Goal: Task Accomplishment & Management: Use online tool/utility

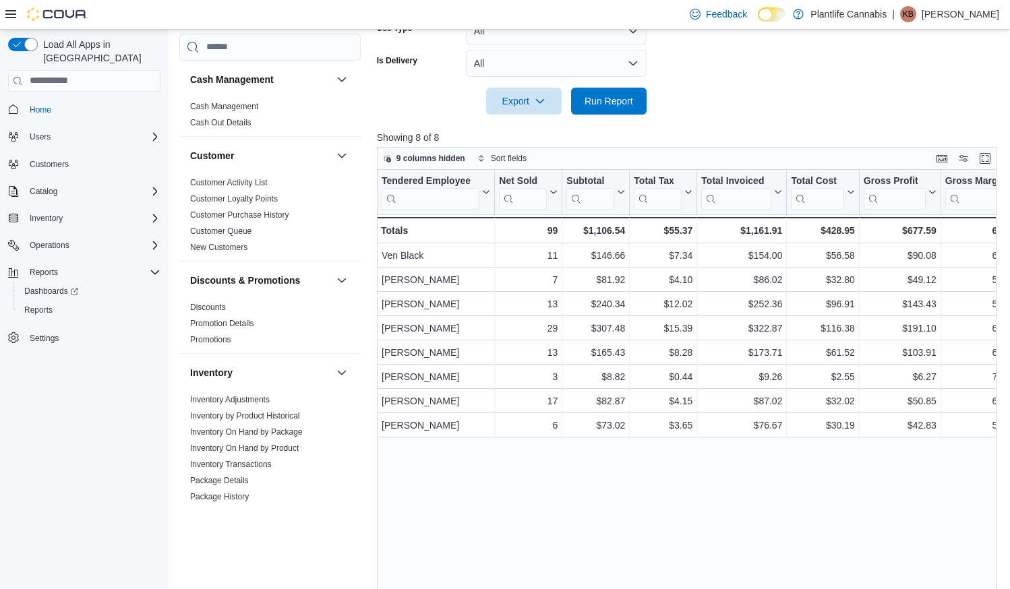
scroll to position [705, 0]
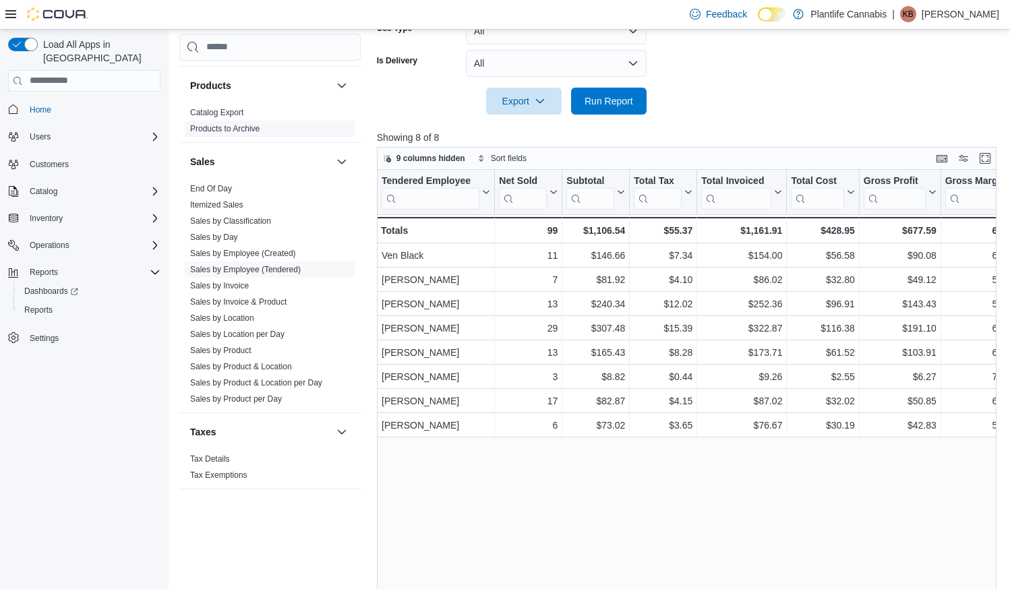
drag, startPoint x: 210, startPoint y: 187, endPoint x: 184, endPoint y: 186, distance: 25.6
click at [210, 187] on link "End Of Day" at bounding box center [211, 188] width 42 height 9
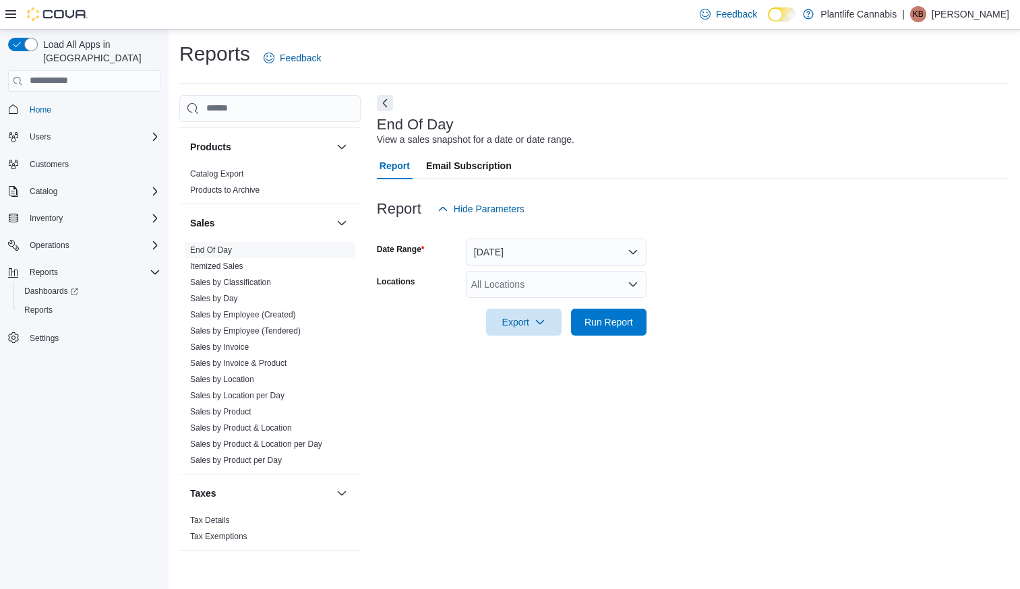
click at [522, 291] on div "All Locations" at bounding box center [556, 284] width 181 height 27
type input "****"
click at [556, 309] on span "[GEOGRAPHIC_DATA] - [GEOGRAPHIC_DATA]" at bounding box center [604, 307] width 205 height 13
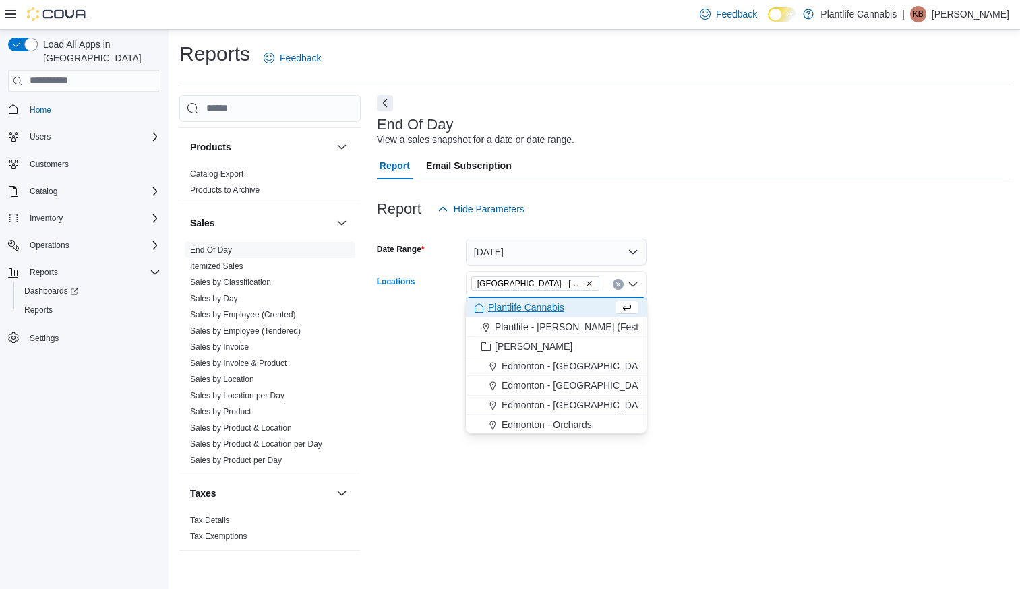
click at [686, 312] on form "Date Range [DATE] Locations [GEOGRAPHIC_DATA] - [GEOGRAPHIC_DATA] Combo box. Se…" at bounding box center [693, 279] width 633 height 113
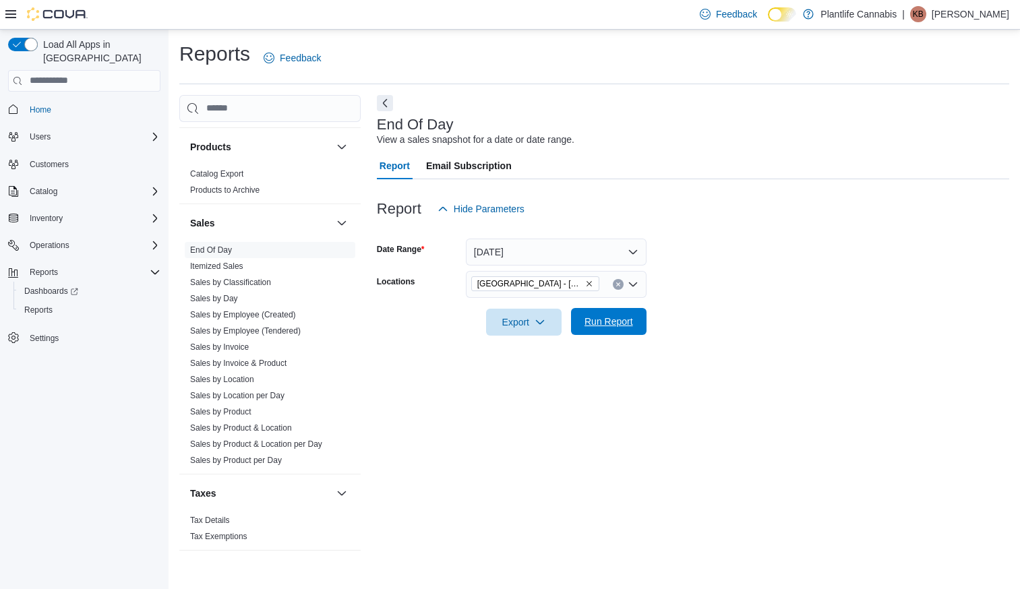
click at [633, 335] on div "Export Run Report" at bounding box center [512, 322] width 270 height 27
drag, startPoint x: 608, startPoint y: 310, endPoint x: 790, endPoint y: 326, distance: 182.9
click at [608, 310] on span "Run Report" at bounding box center [608, 322] width 59 height 27
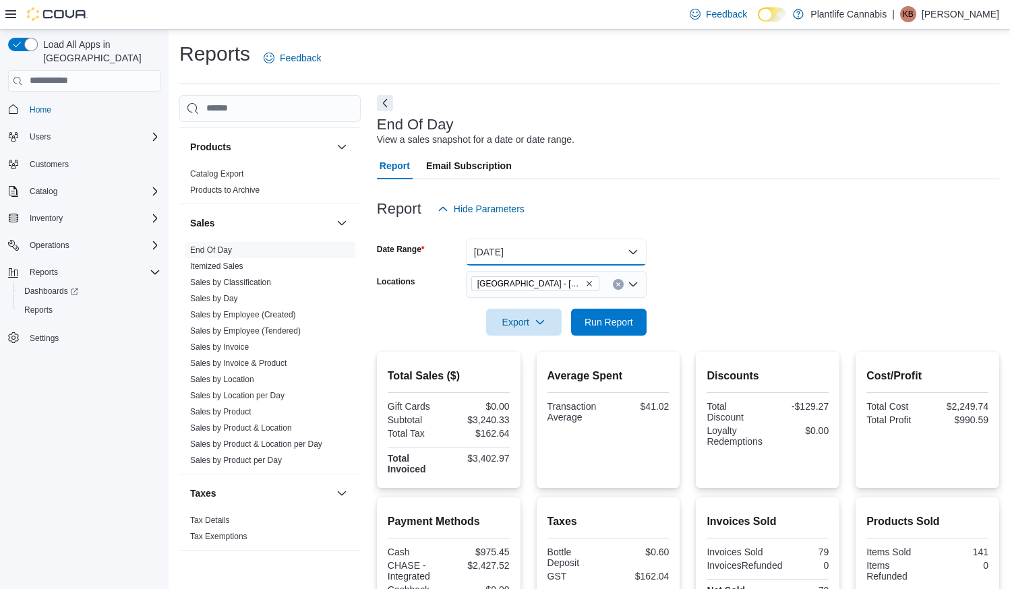
click at [542, 256] on button "[DATE]" at bounding box center [556, 252] width 181 height 27
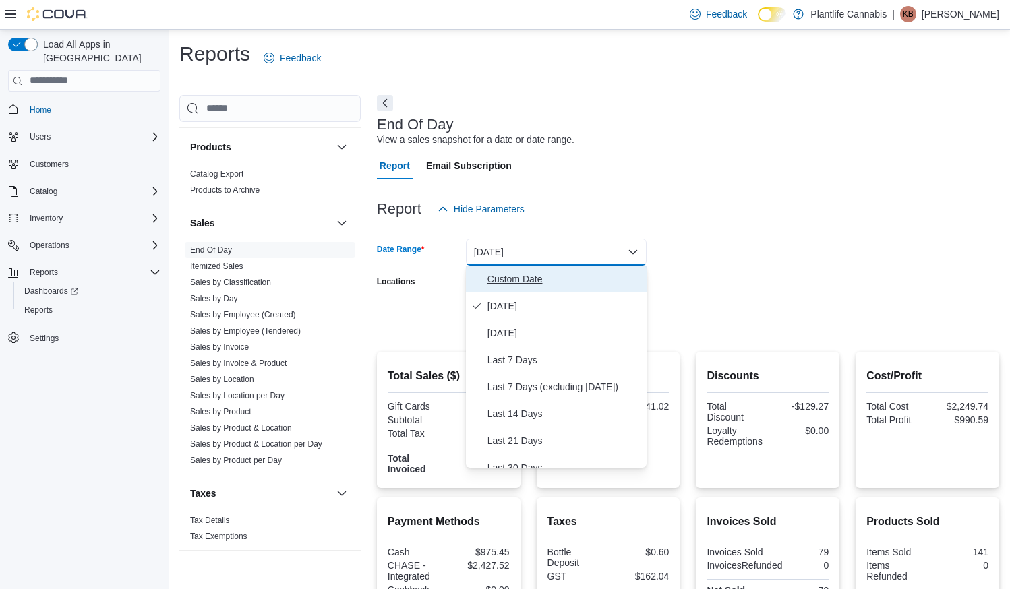
click at [532, 276] on span "Custom Date" at bounding box center [565, 279] width 154 height 16
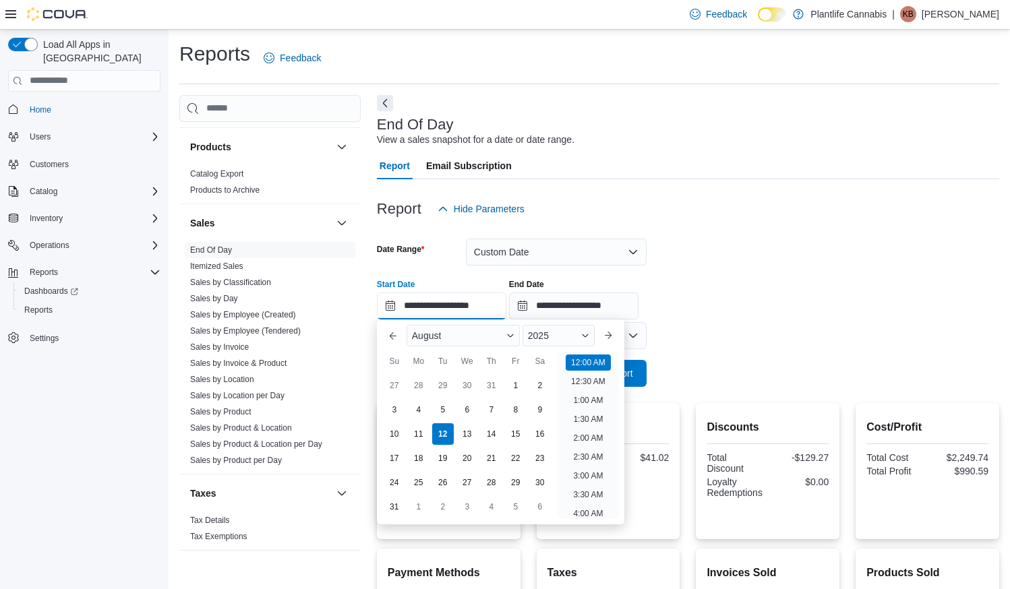
click at [458, 311] on input "**********" at bounding box center [441, 306] width 129 height 27
click at [597, 458] on li "10:00 AM" at bounding box center [588, 459] width 45 height 16
type input "**********"
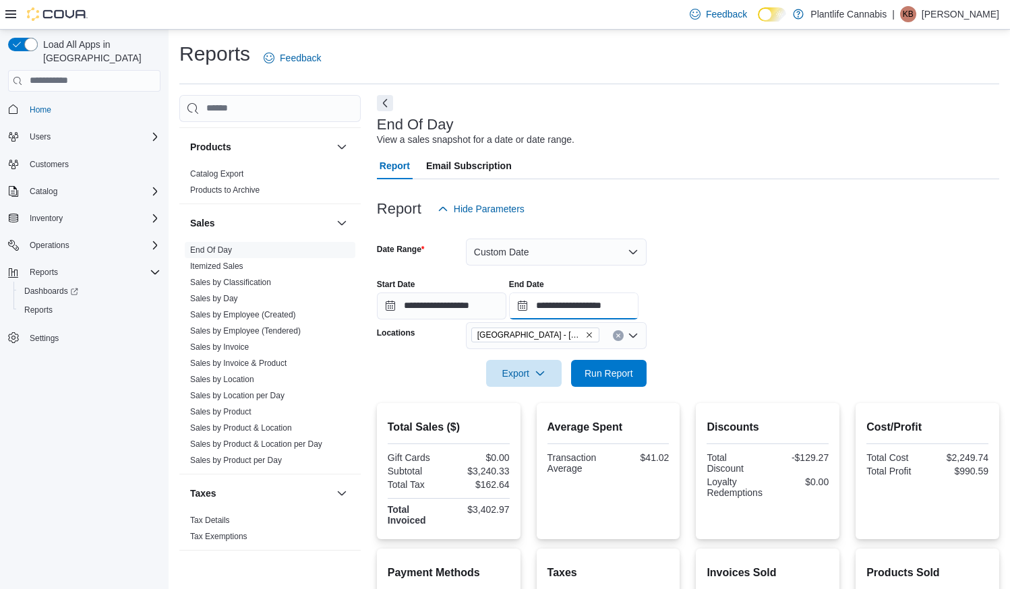
click at [625, 306] on input "**********" at bounding box center [573, 306] width 129 height 27
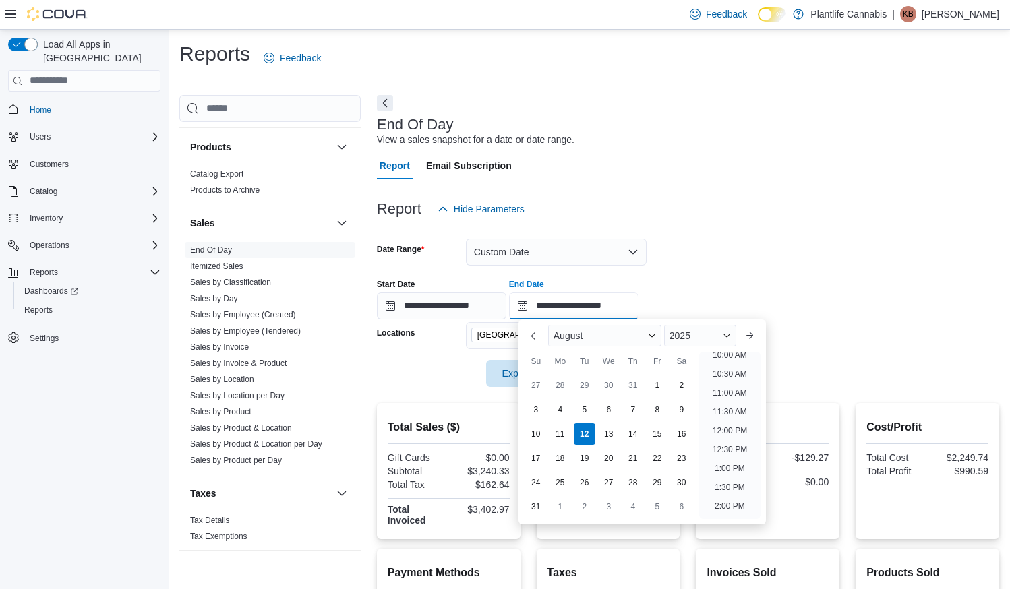
scroll to position [383, 0]
click at [742, 429] on li "12:00 PM" at bounding box center [729, 433] width 45 height 16
type input "**********"
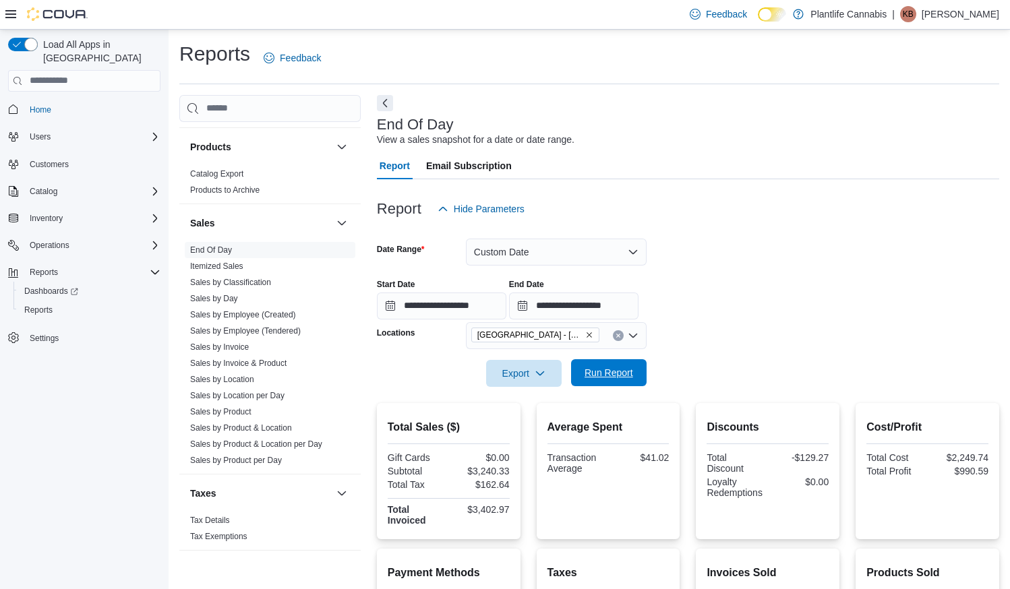
click at [628, 374] on span "Run Report" at bounding box center [609, 372] width 49 height 13
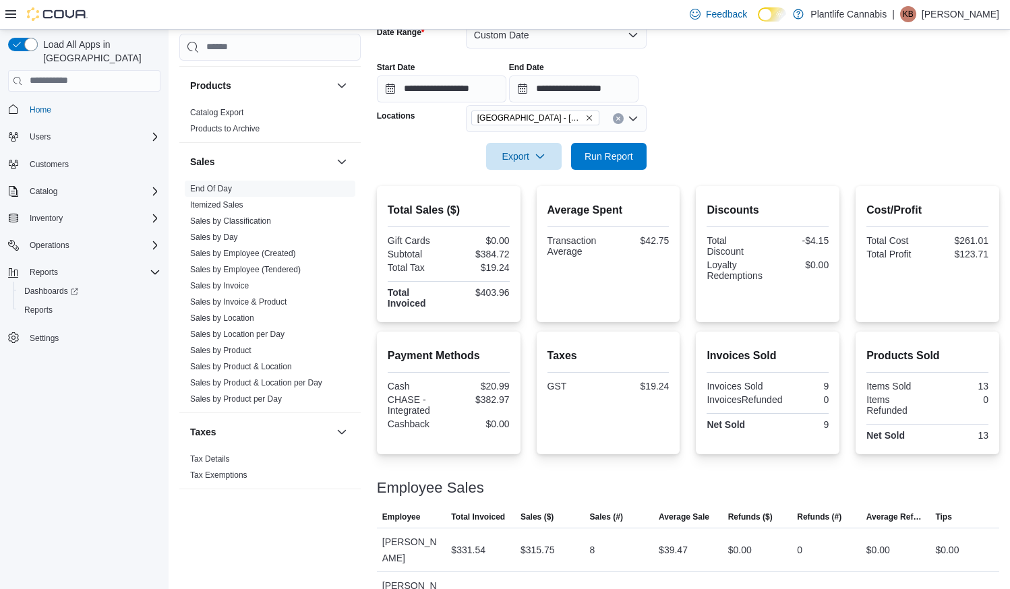
scroll to position [216, 0]
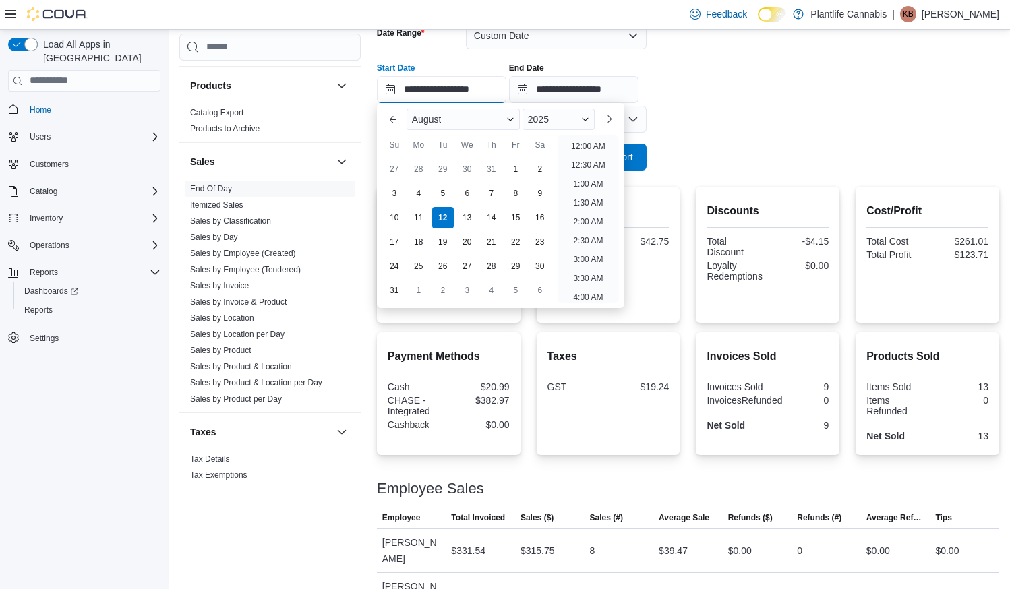
click at [481, 86] on input "**********" at bounding box center [441, 89] width 129 height 27
drag, startPoint x: 593, startPoint y: 183, endPoint x: 596, endPoint y: 174, distance: 9.4
click at [593, 183] on li "12:00 PM" at bounding box center [588, 180] width 45 height 16
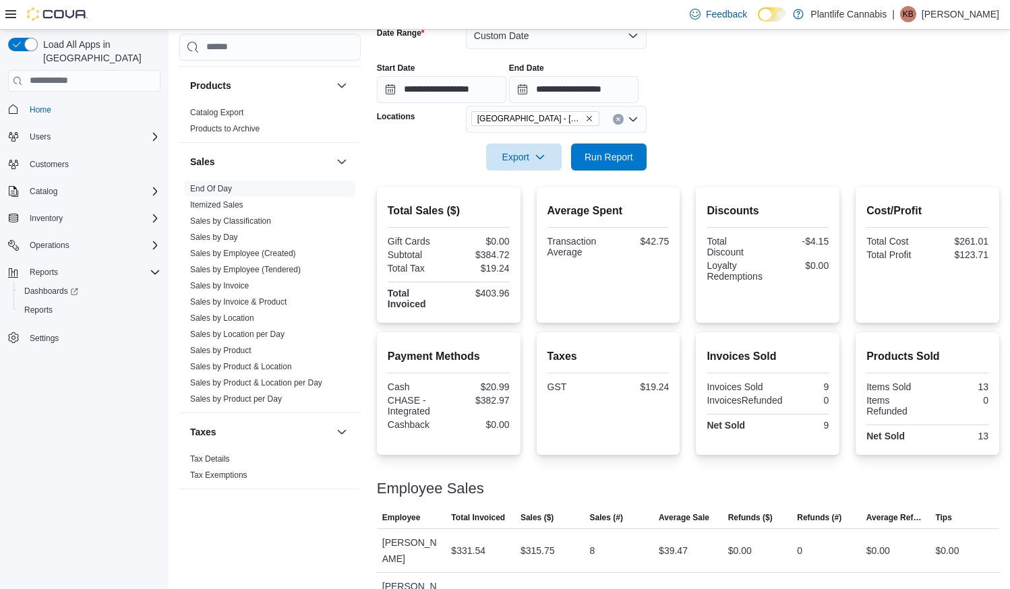
type input "**********"
click at [624, 87] on input "**********" at bounding box center [573, 89] width 129 height 27
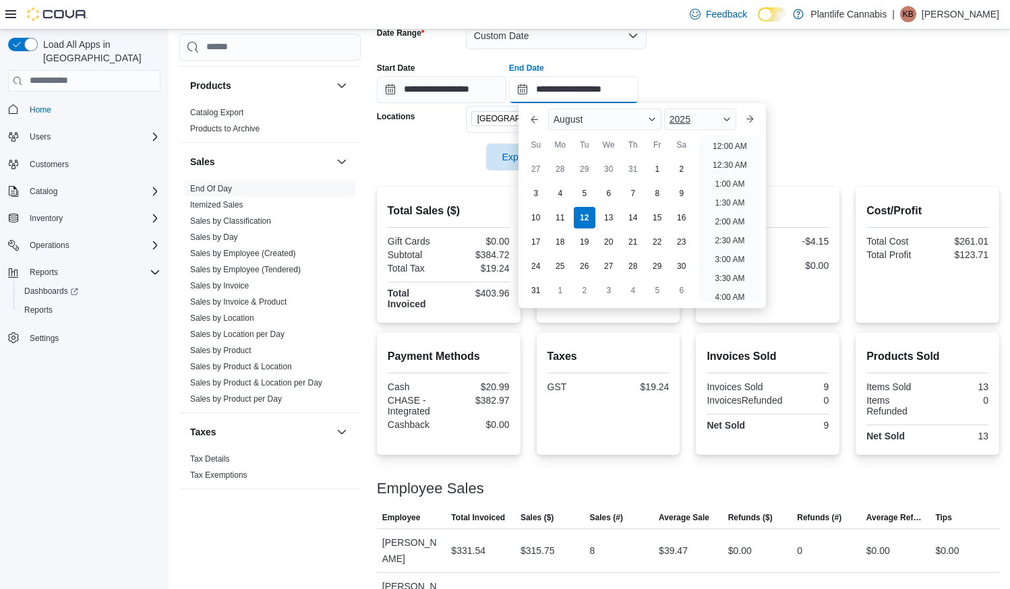
scroll to position [495, 0]
drag, startPoint x: 738, startPoint y: 177, endPoint x: 663, endPoint y: 146, distance: 81.9
click at [738, 177] on li "2:00 PM" at bounding box center [729, 180] width 41 height 16
type input "**********"
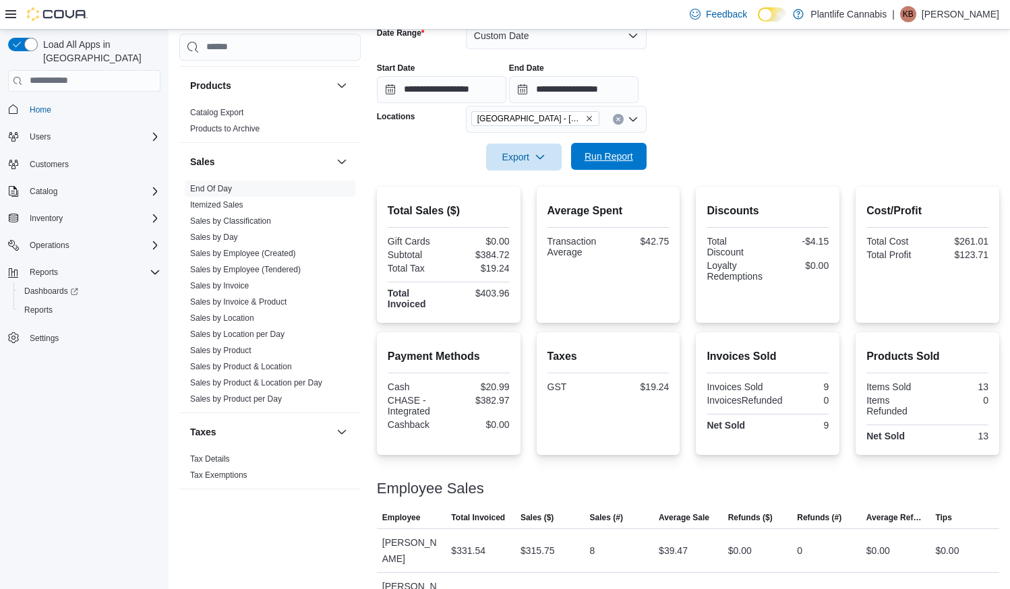
click at [626, 162] on span "Run Report" at bounding box center [609, 156] width 49 height 13
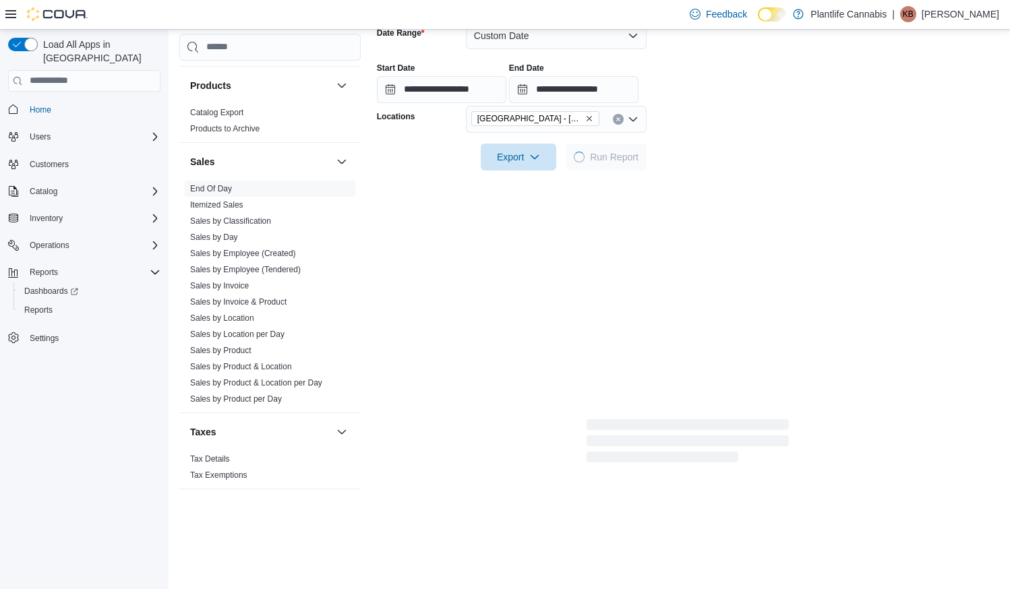
scroll to position [195, 0]
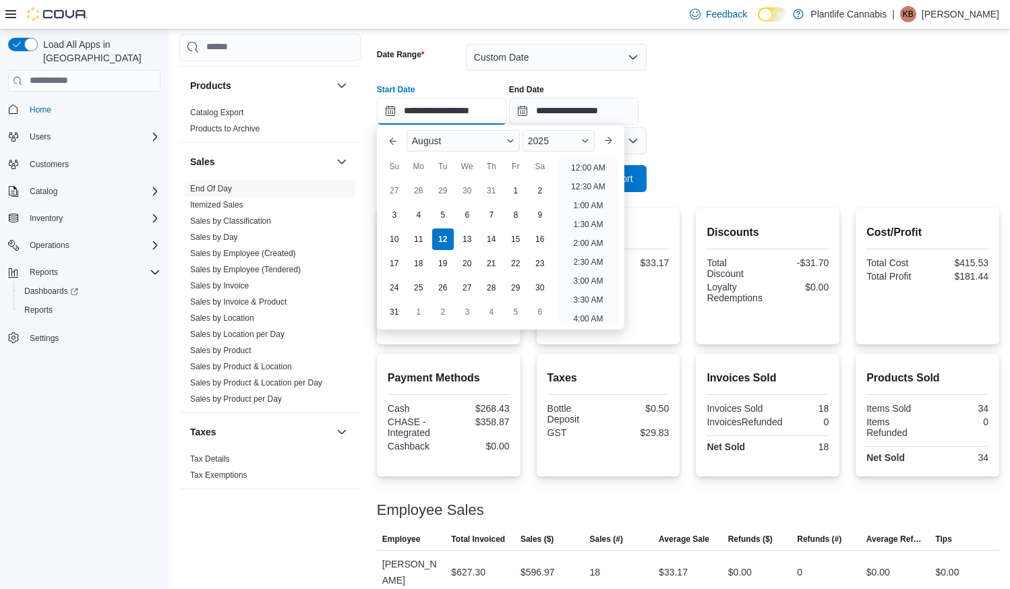
click at [474, 109] on input "**********" at bounding box center [441, 111] width 129 height 27
click at [589, 202] on li "2:00 PM" at bounding box center [588, 202] width 41 height 16
type input "**********"
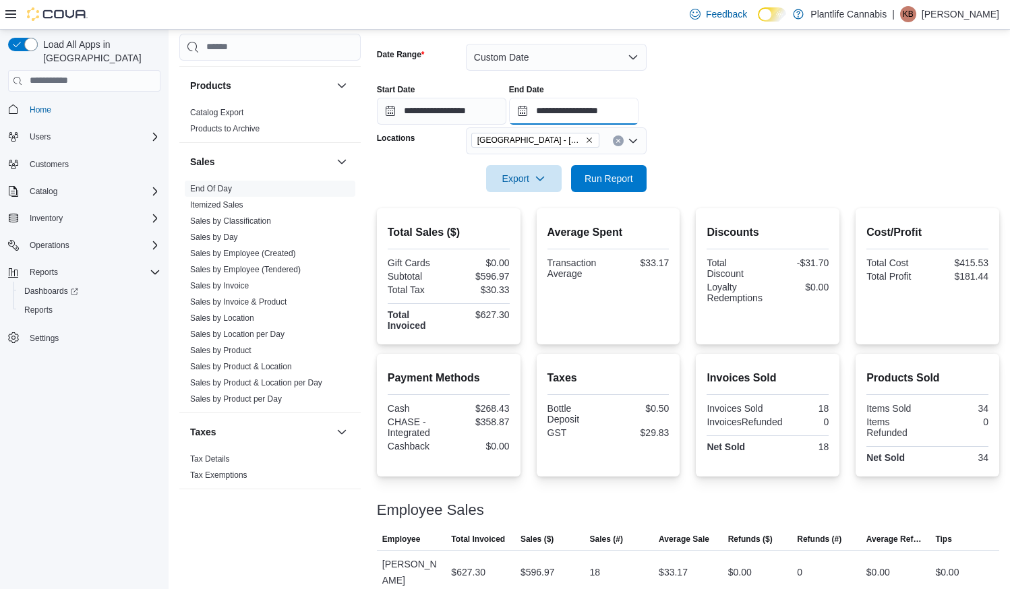
click at [639, 114] on input "**********" at bounding box center [573, 111] width 129 height 27
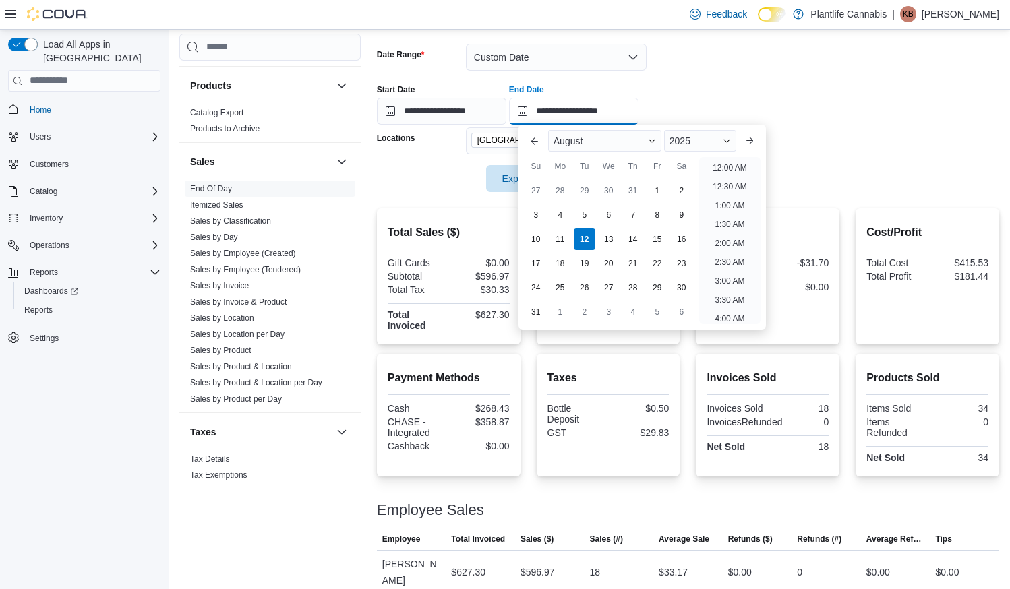
scroll to position [571, 0]
click at [730, 192] on ul "12:00 AM 12:30 AM 1:00 AM 1:30 AM 2:00 AM 2:30 AM 3:00 AM 3:30 AM 4:00 AM 4:30 …" at bounding box center [729, 240] width 61 height 167
click at [730, 194] on li "4:00 PM" at bounding box center [729, 202] width 41 height 16
type input "**********"
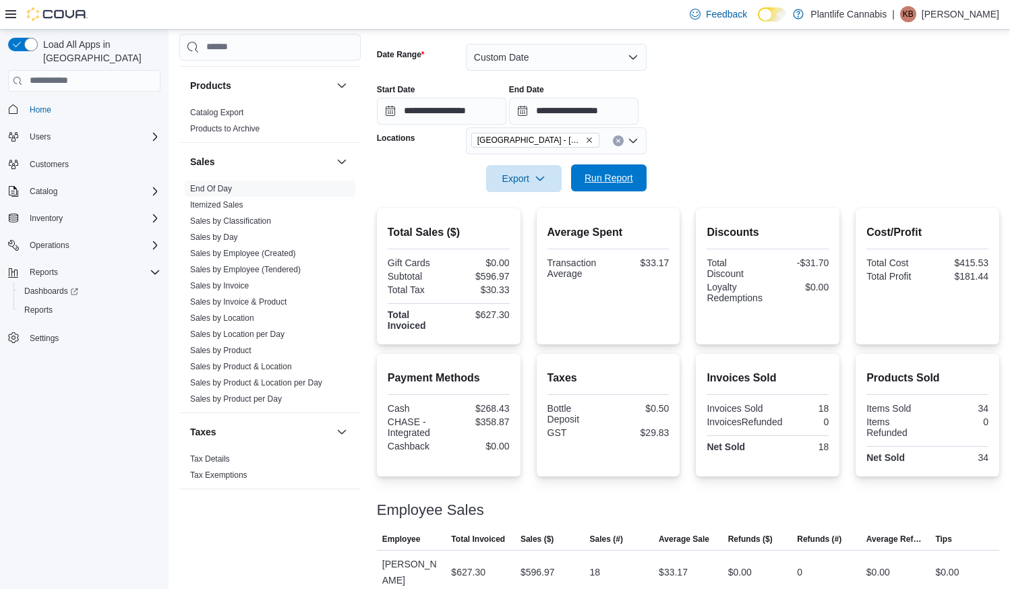
click at [632, 183] on span "Run Report" at bounding box center [609, 177] width 49 height 13
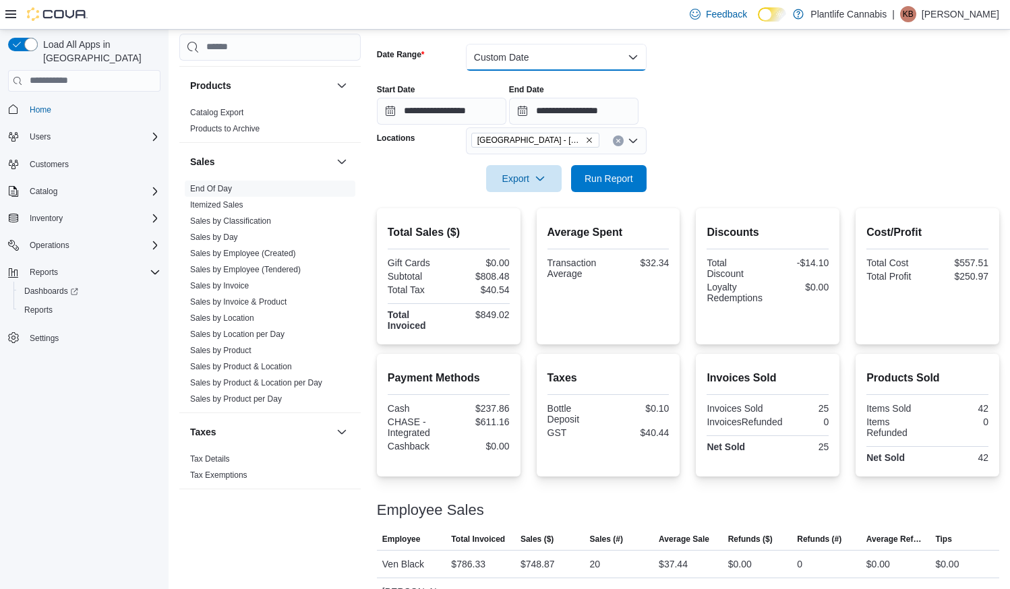
click at [542, 61] on button "Custom Date" at bounding box center [556, 57] width 181 height 27
click at [540, 60] on button "Custom Date" at bounding box center [556, 57] width 181 height 27
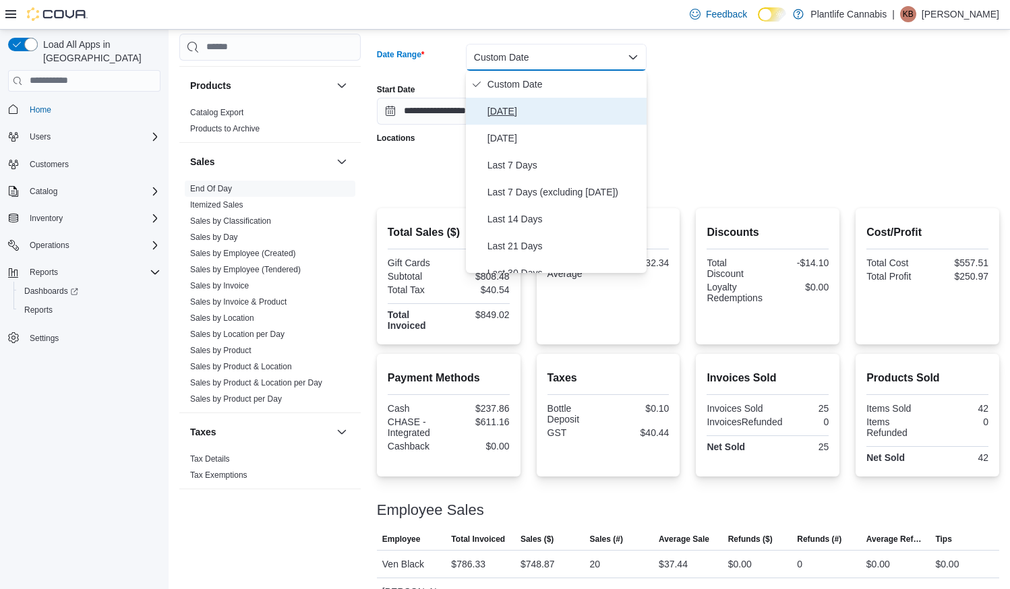
click at [525, 99] on button "[DATE]" at bounding box center [556, 111] width 181 height 27
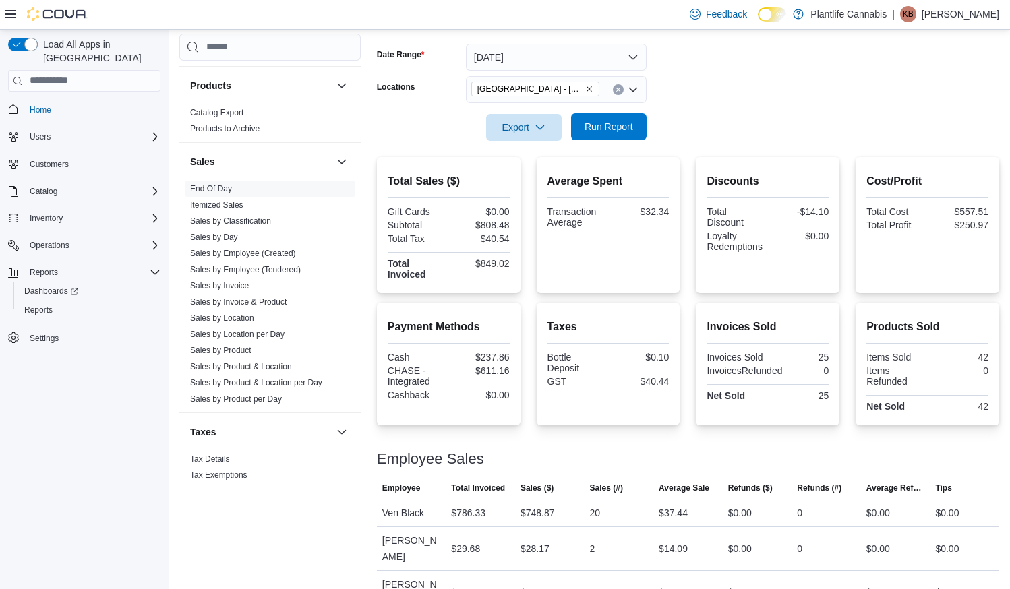
click at [600, 128] on span "Run Report" at bounding box center [609, 126] width 49 height 13
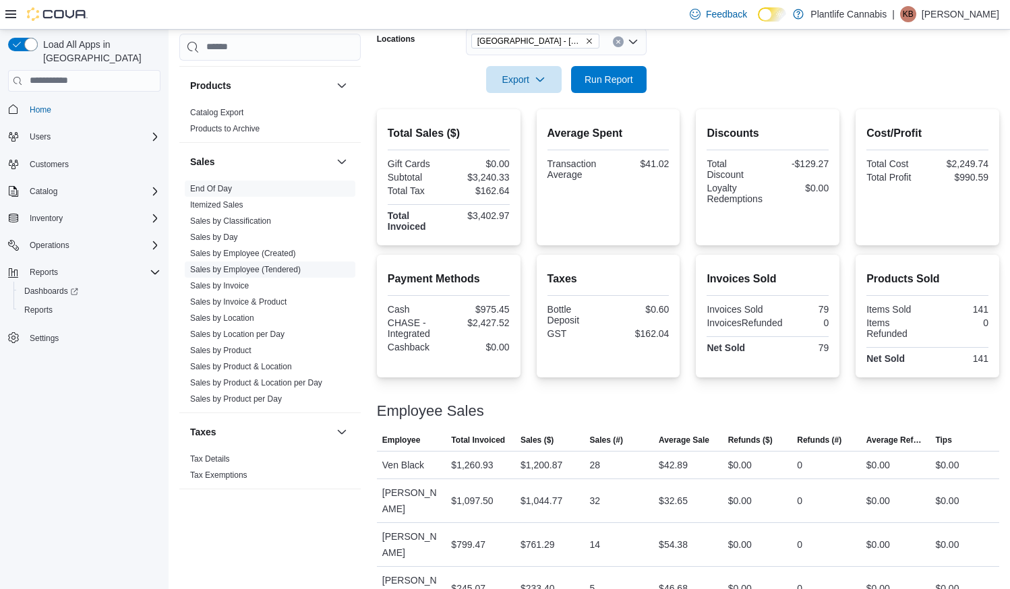
click at [283, 266] on link "Sales by Employee (Tendered)" at bounding box center [245, 269] width 111 height 9
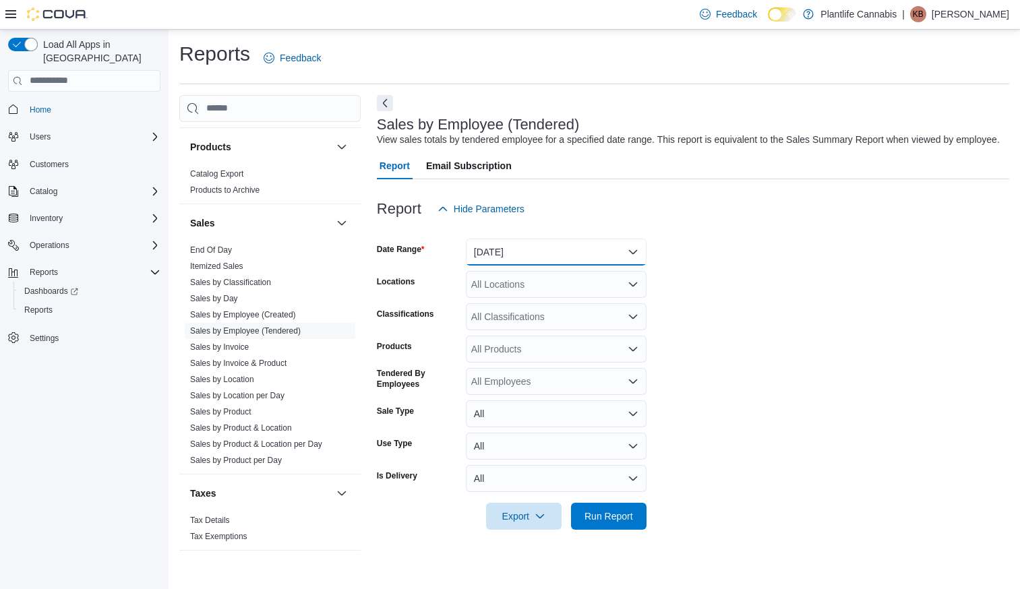
click at [509, 266] on button "[DATE]" at bounding box center [556, 252] width 181 height 27
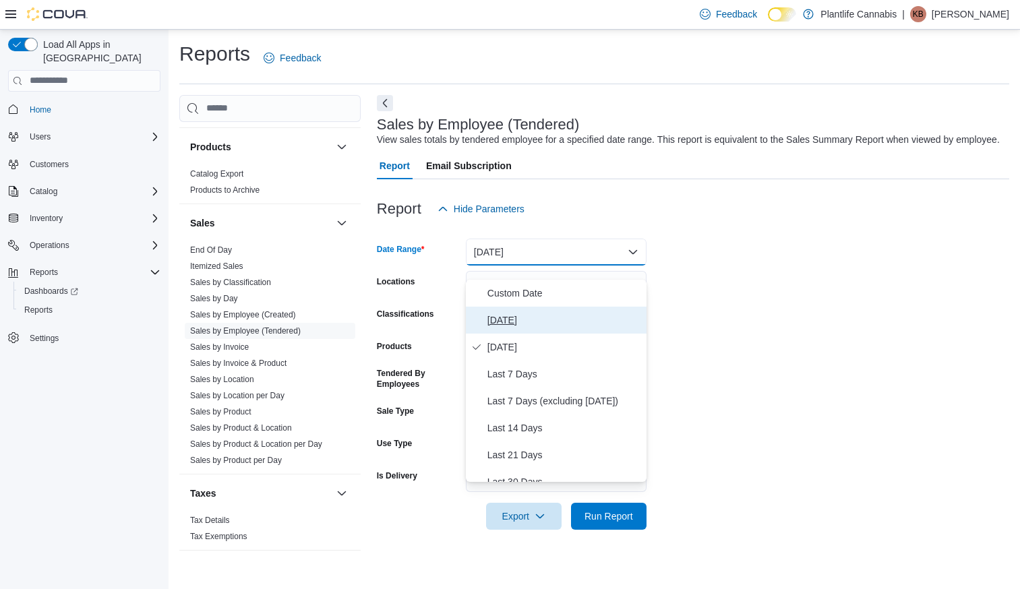
click at [497, 320] on span "[DATE]" at bounding box center [565, 320] width 154 height 16
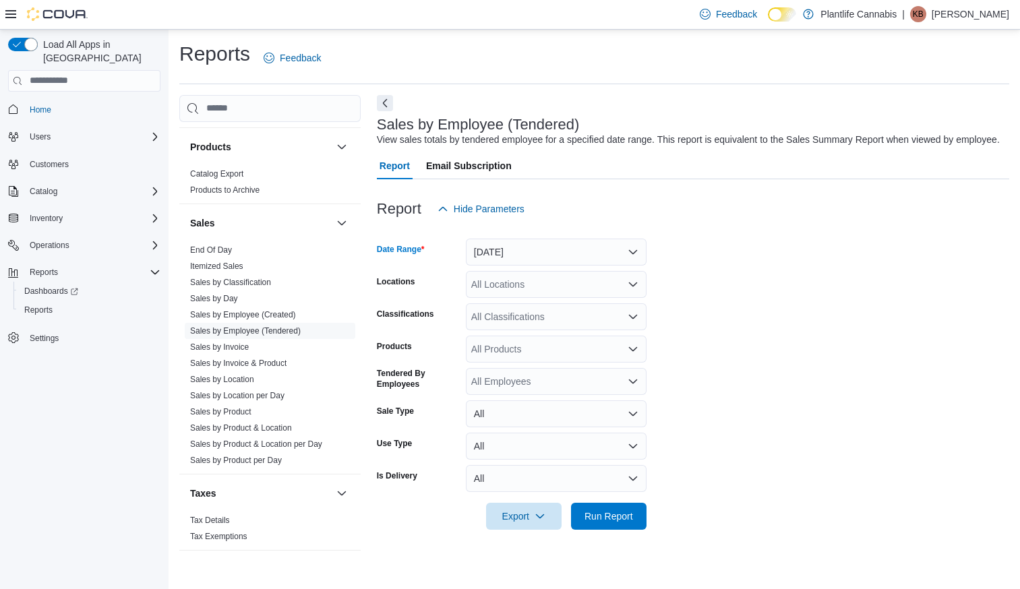
click at [500, 298] on div "All Locations" at bounding box center [556, 284] width 181 height 27
type input "****"
click at [556, 322] on span "[GEOGRAPHIC_DATA] - [GEOGRAPHIC_DATA]" at bounding box center [604, 321] width 205 height 13
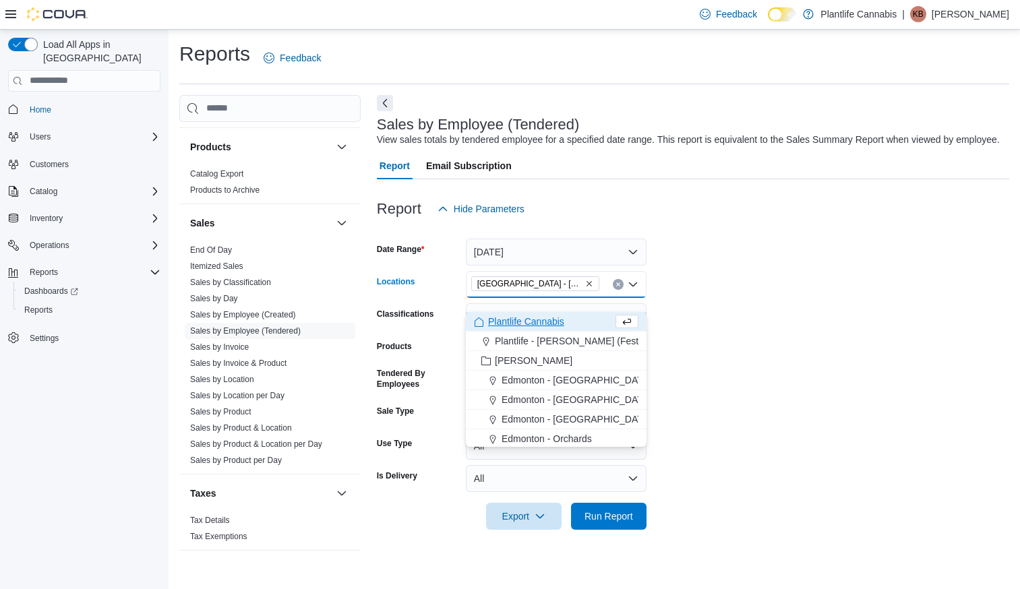
click at [684, 328] on form "Date Range [DATE] Locations [GEOGRAPHIC_DATA] - [GEOGRAPHIC_DATA] Combo box. Se…" at bounding box center [693, 377] width 633 height 308
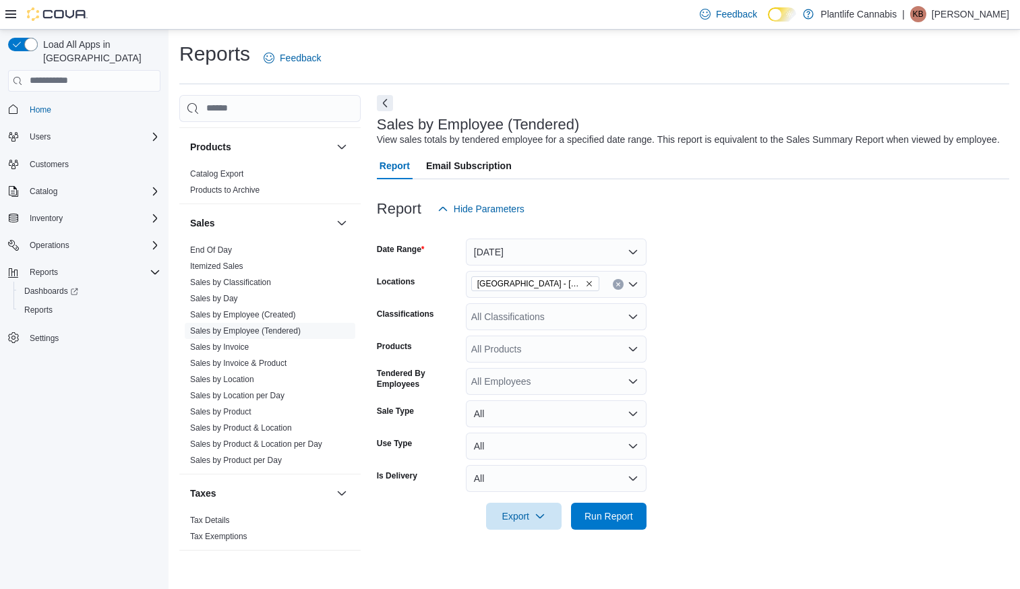
click at [595, 330] on div "All Classifications" at bounding box center [556, 316] width 181 height 27
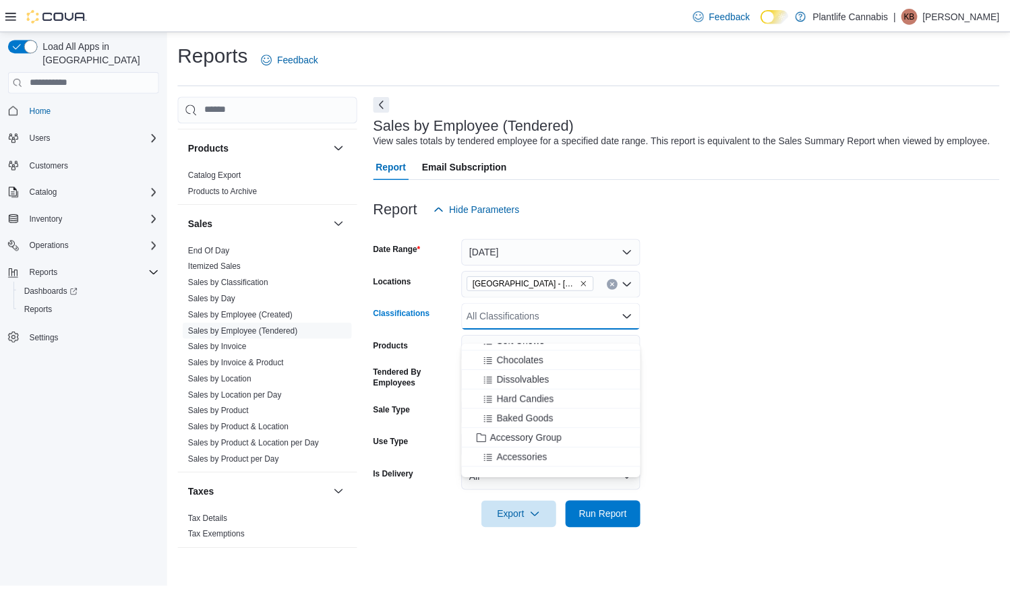
scroll to position [111, 0]
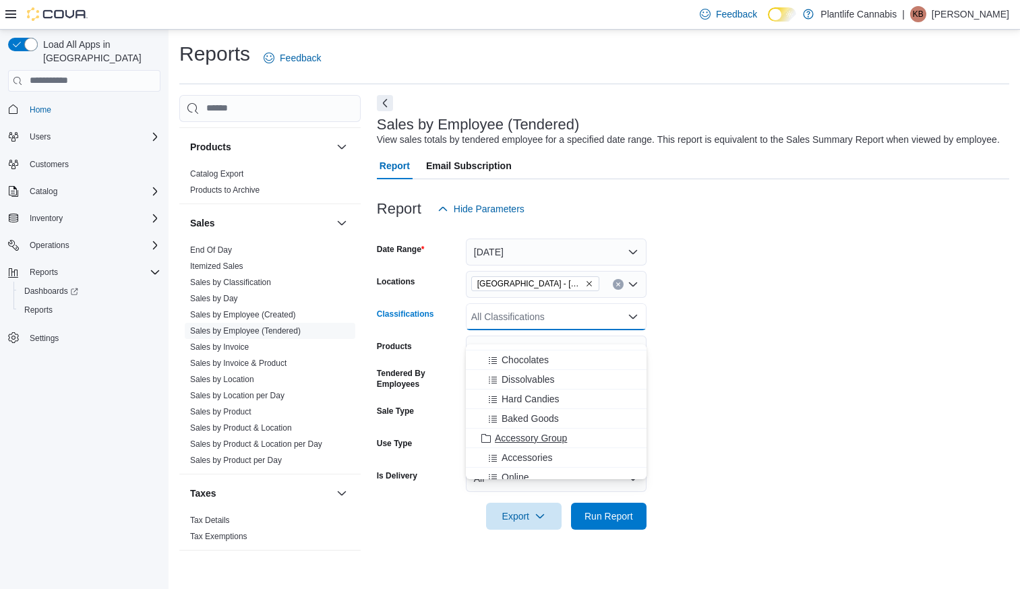
click at [552, 440] on span "Accessory Group" at bounding box center [531, 438] width 72 height 13
drag, startPoint x: 814, startPoint y: 436, endPoint x: 707, endPoint y: 477, distance: 115.1
click at [814, 436] on form "Date Range [DATE] Locations [GEOGRAPHIC_DATA] - [GEOGRAPHIC_DATA] Classificatio…" at bounding box center [693, 377] width 633 height 308
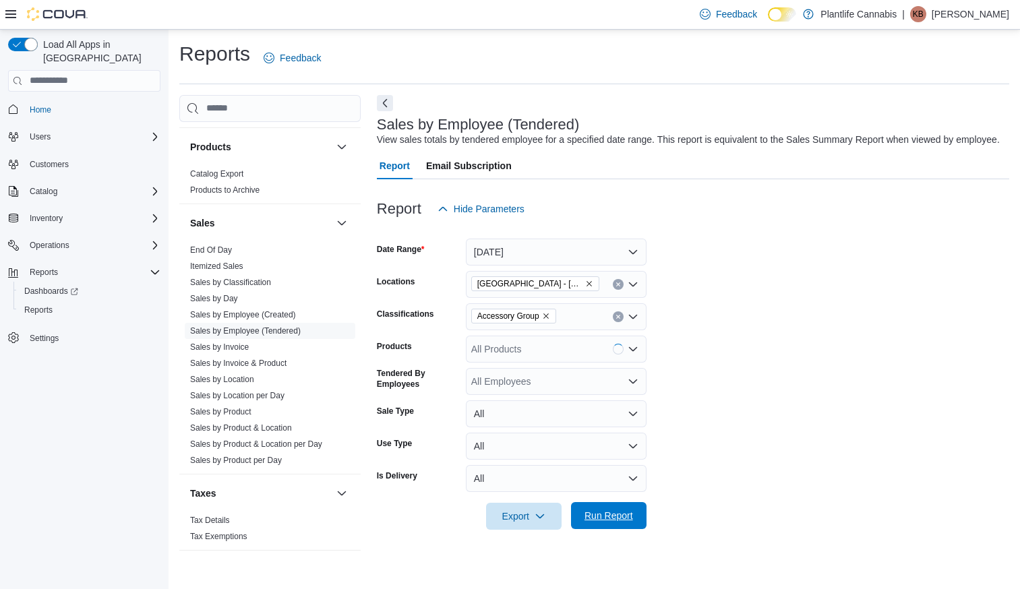
click at [616, 523] on span "Run Report" at bounding box center [609, 515] width 49 height 13
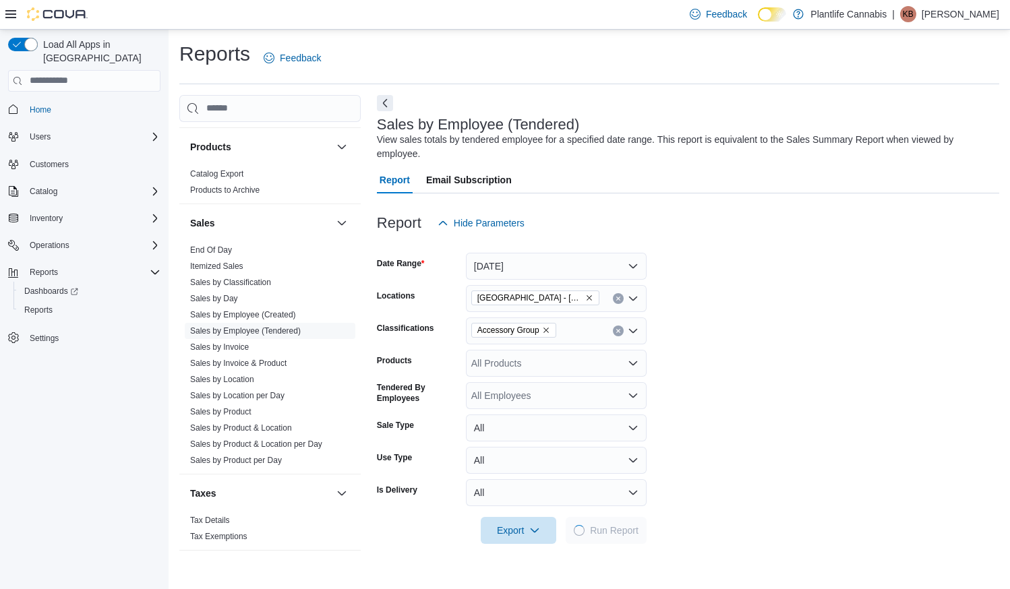
scroll to position [453, 0]
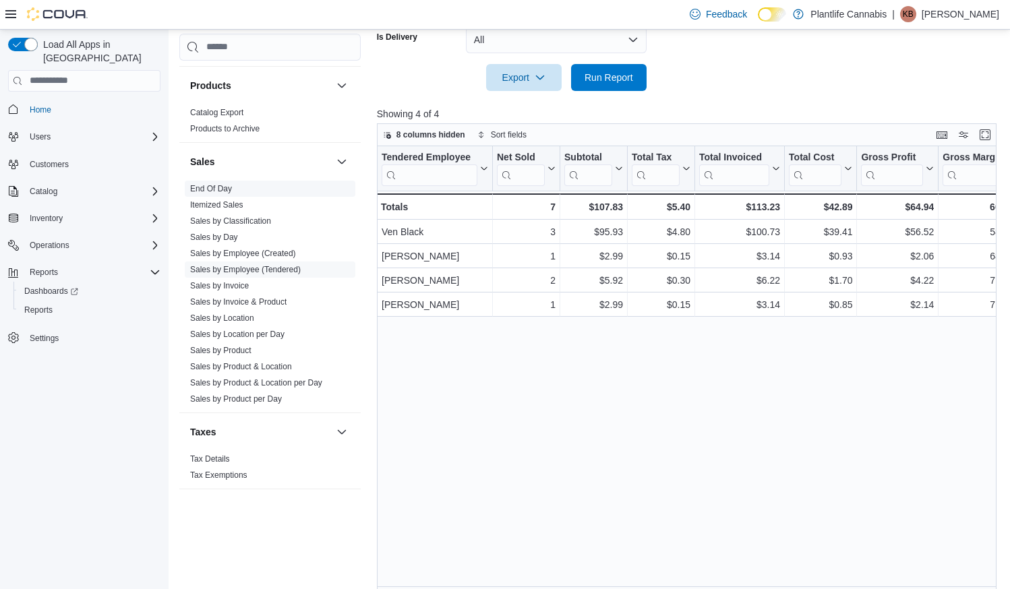
click at [206, 191] on link "End Of Day" at bounding box center [211, 188] width 42 height 9
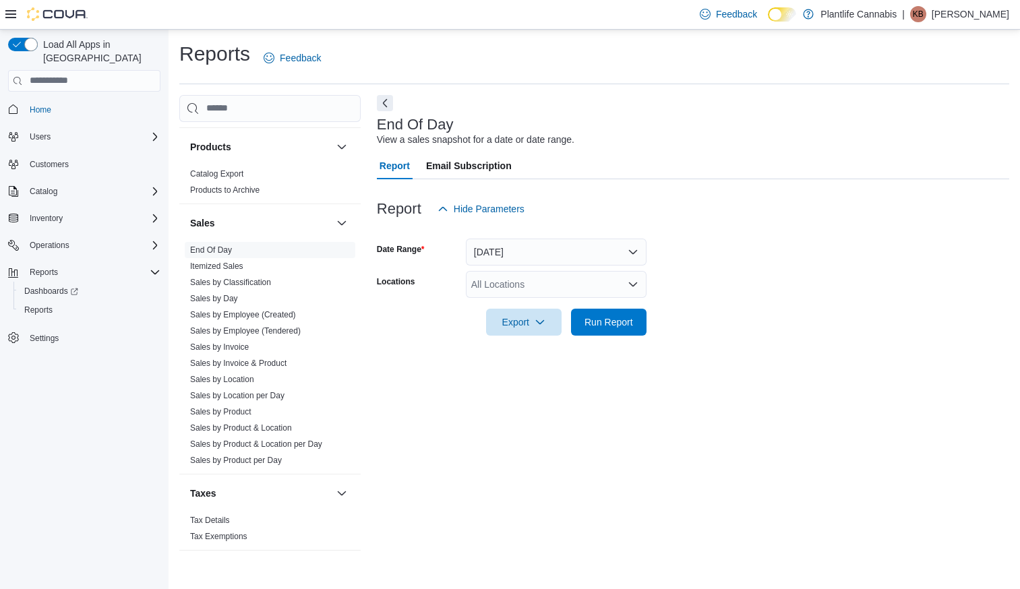
click at [506, 281] on div "All Locations" at bounding box center [556, 284] width 181 height 27
type input "****"
drag, startPoint x: 533, startPoint y: 308, endPoint x: 720, endPoint y: 316, distance: 187.0
click at [533, 308] on span "[GEOGRAPHIC_DATA] - [GEOGRAPHIC_DATA]" at bounding box center [604, 307] width 205 height 13
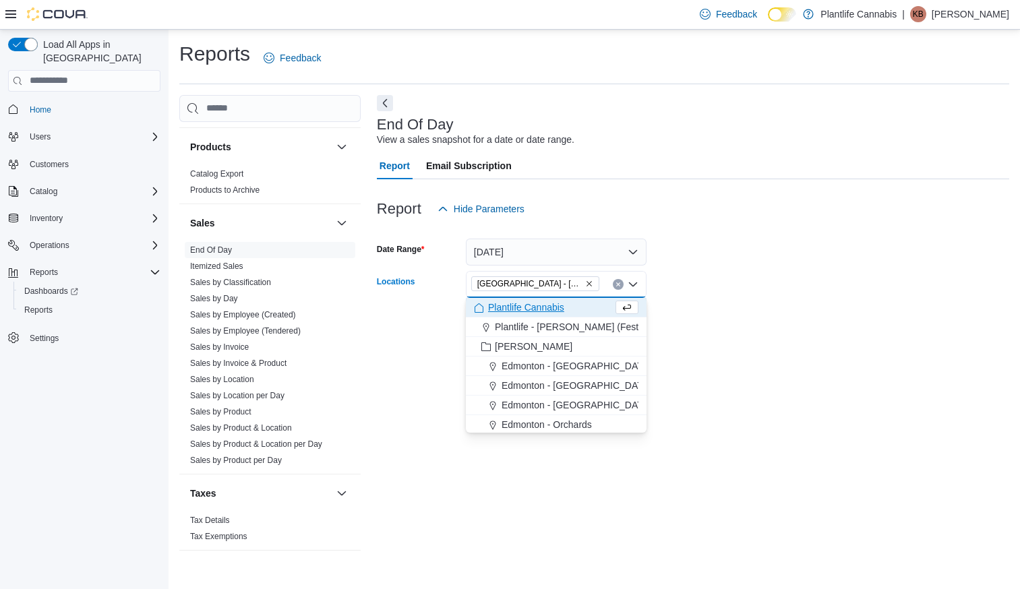
drag, startPoint x: 720, startPoint y: 316, endPoint x: 638, endPoint y: 322, distance: 82.5
click at [720, 316] on form "Date Range [DATE] Locations [GEOGRAPHIC_DATA] - [GEOGRAPHIC_DATA] Combo box. Se…" at bounding box center [693, 279] width 633 height 113
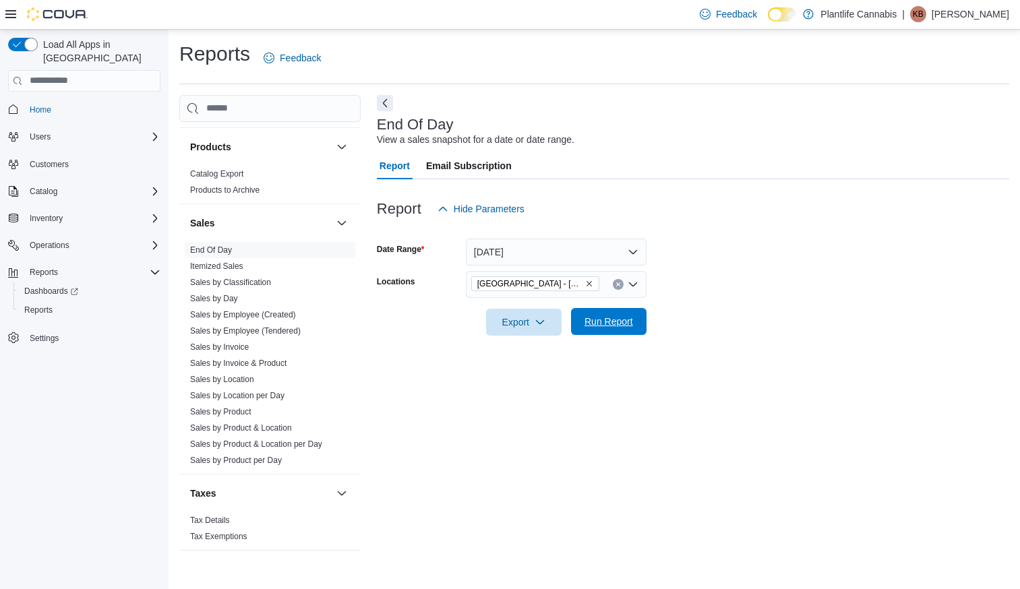
click at [629, 325] on span "Run Report" at bounding box center [609, 321] width 49 height 13
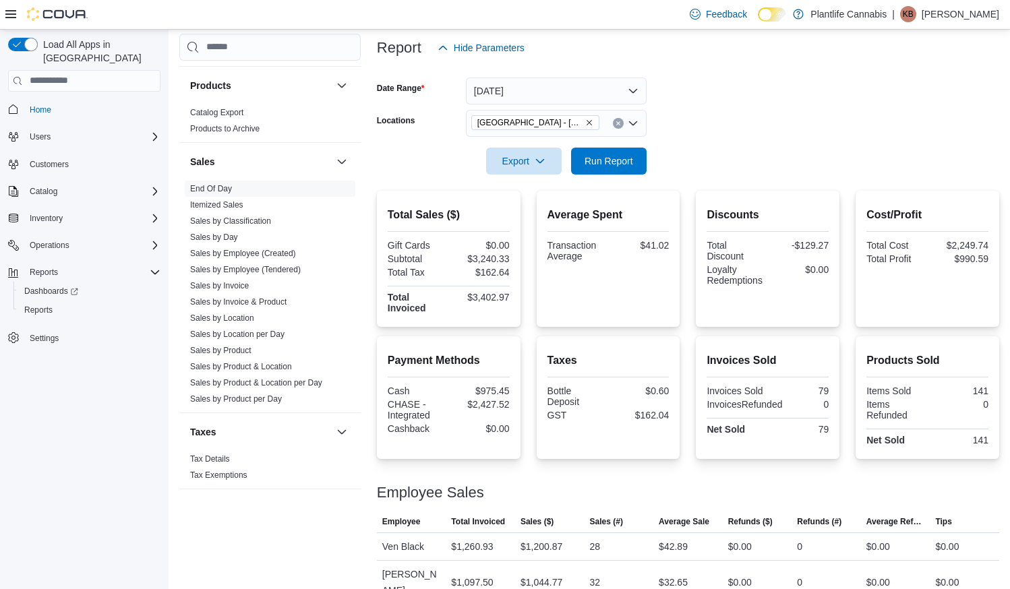
scroll to position [243, 0]
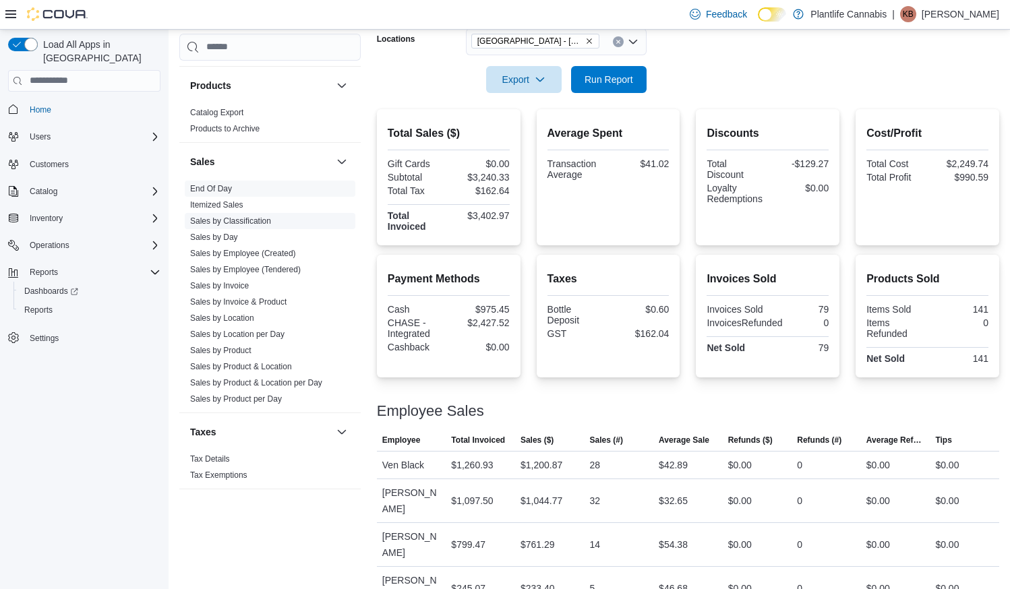
click at [240, 282] on link "Sales by Invoice" at bounding box center [219, 285] width 59 height 9
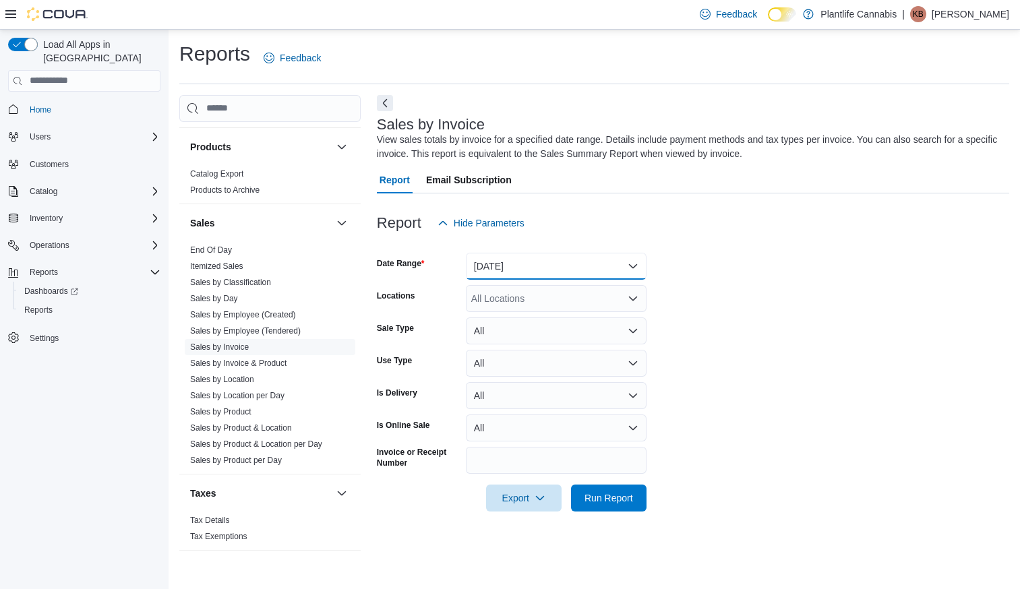
click at [512, 264] on button "[DATE]" at bounding box center [556, 266] width 181 height 27
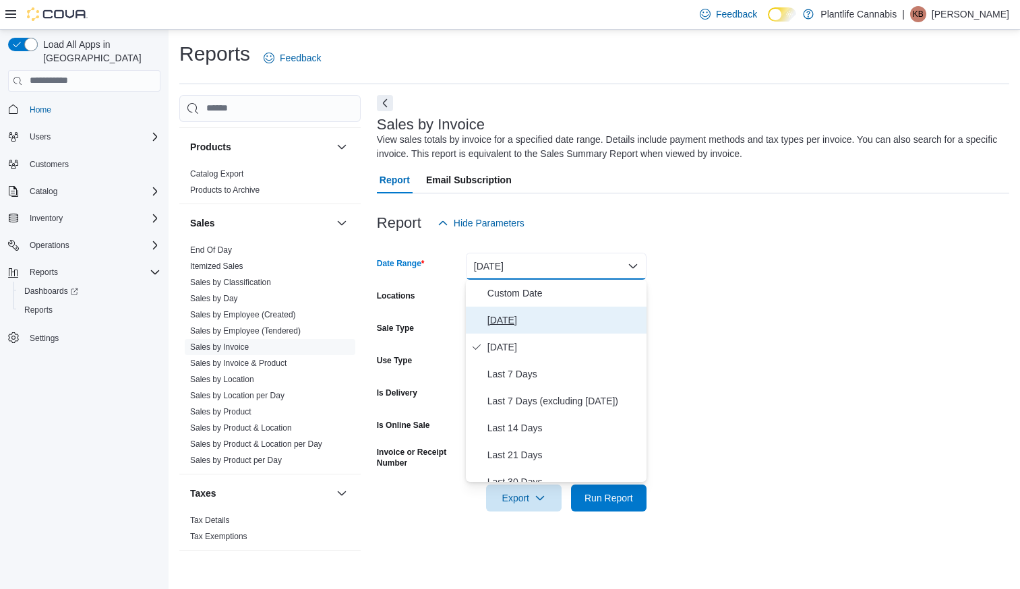
drag, startPoint x: 500, startPoint y: 324, endPoint x: 511, endPoint y: 309, distance: 18.9
click at [500, 324] on span "[DATE]" at bounding box center [565, 320] width 154 height 16
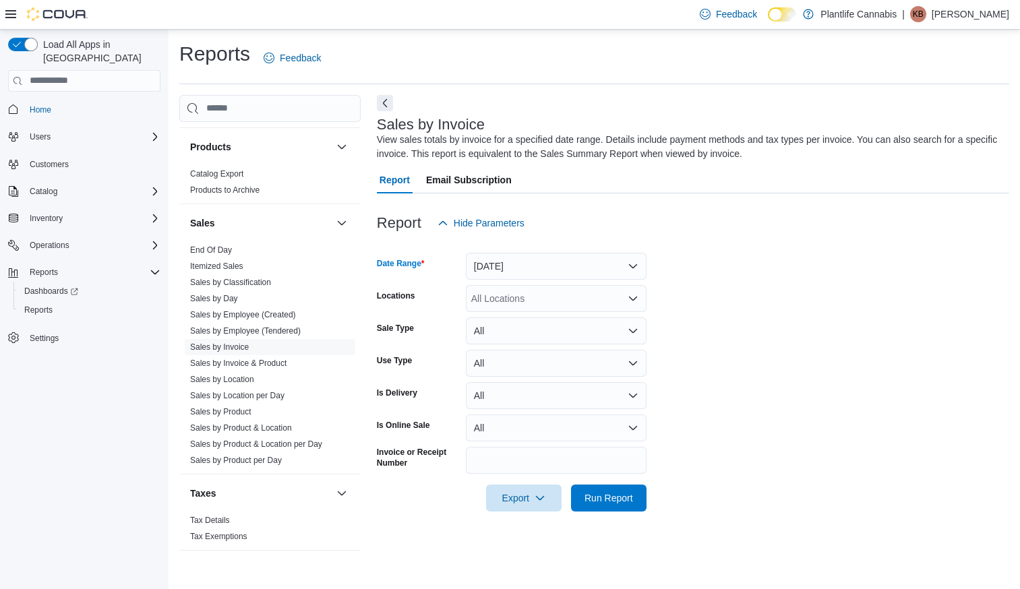
click at [517, 299] on div "All Locations" at bounding box center [556, 298] width 181 height 27
type input "****"
click at [532, 328] on button "[GEOGRAPHIC_DATA] - [GEOGRAPHIC_DATA]" at bounding box center [556, 322] width 181 height 20
drag, startPoint x: 720, startPoint y: 350, endPoint x: 675, endPoint y: 442, distance: 102.2
click at [720, 350] on form "Date Range [DATE] Locations [GEOGRAPHIC_DATA] - [GEOGRAPHIC_DATA] Sale Type All…" at bounding box center [693, 374] width 633 height 275
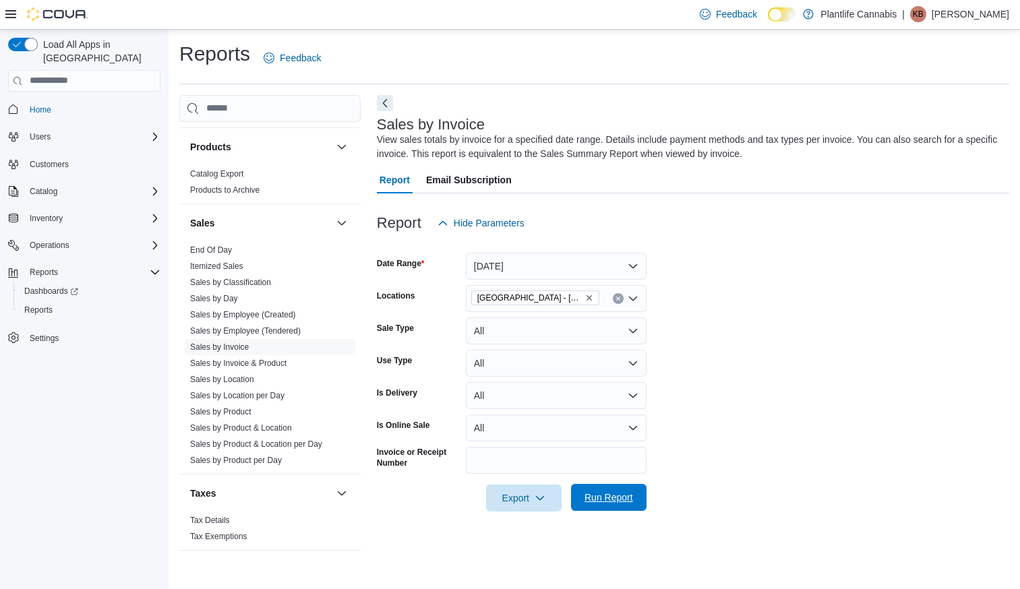
click at [636, 502] on span "Run Report" at bounding box center [608, 497] width 59 height 27
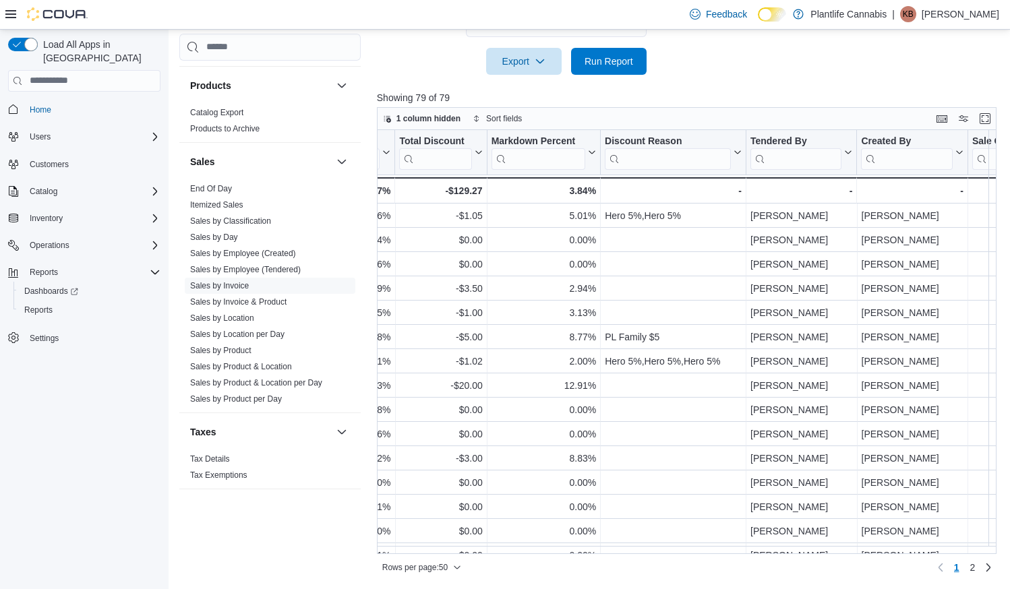
scroll to position [0, 1360]
click at [807, 165] on input "search" at bounding box center [795, 159] width 91 height 22
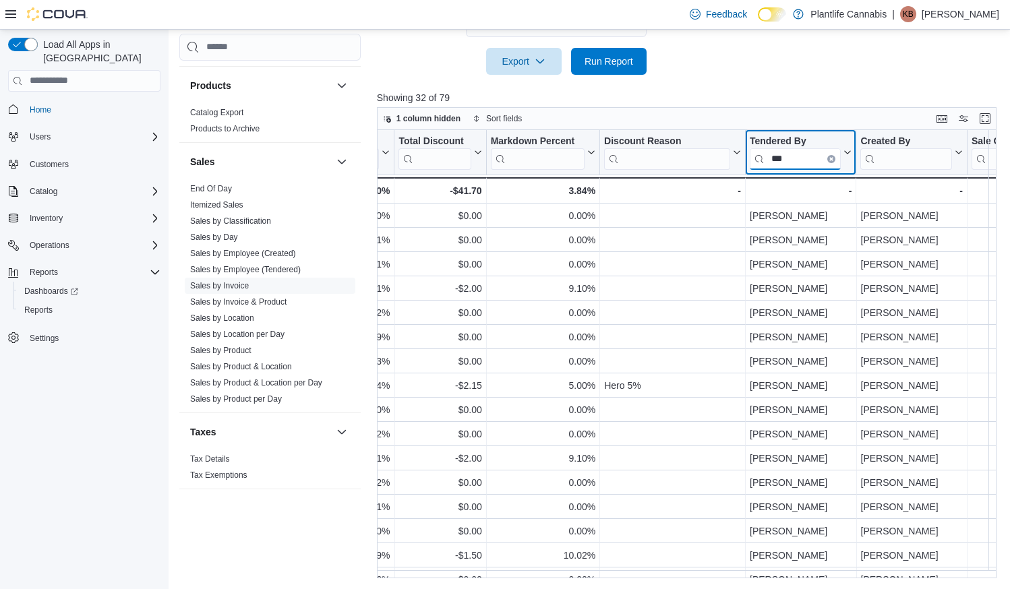
type input "***"
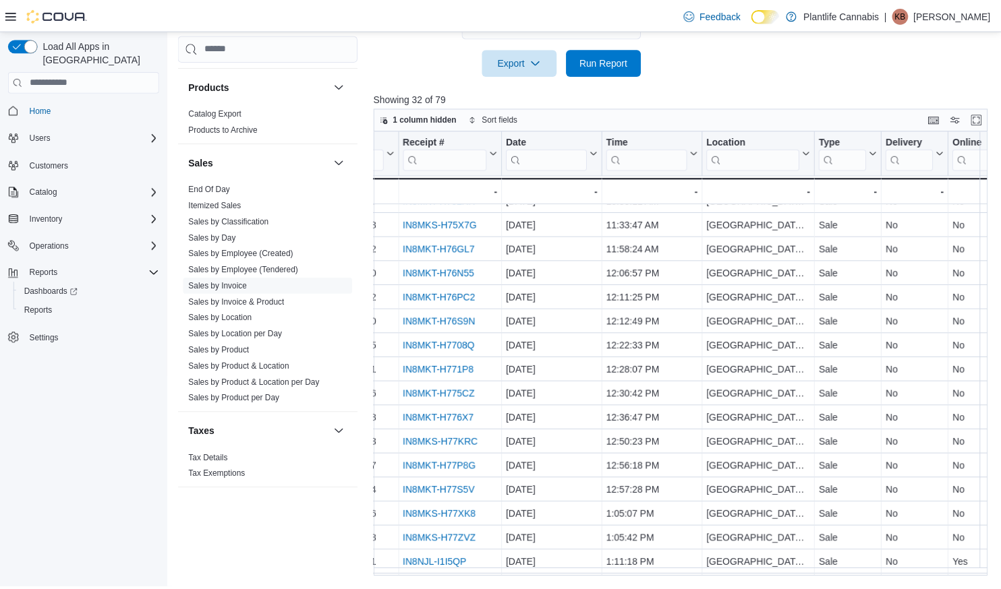
scroll to position [137, 0]
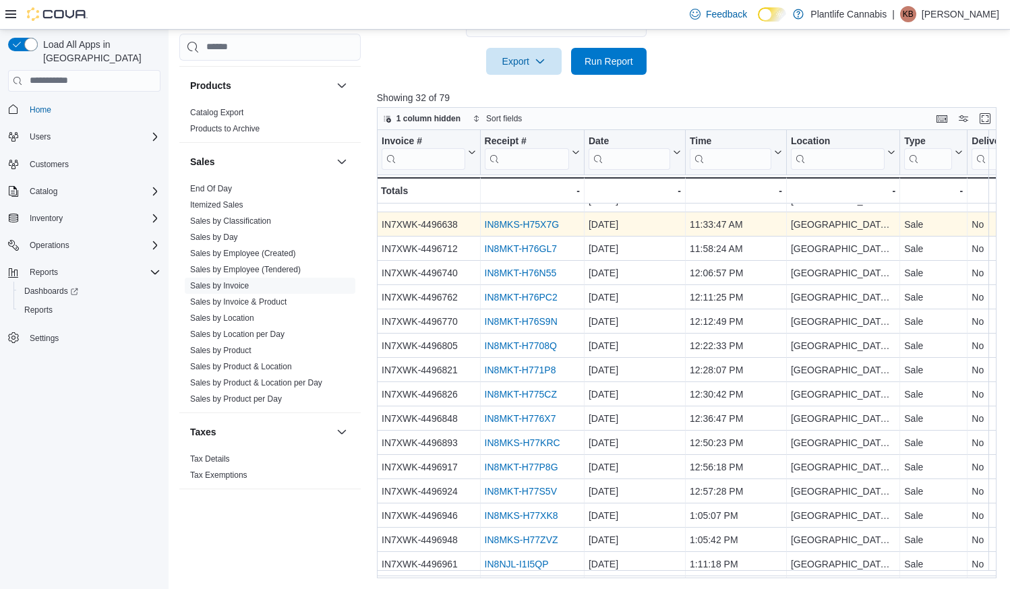
click at [534, 225] on link "IN8MKS-H75X7G" at bounding box center [521, 224] width 74 height 11
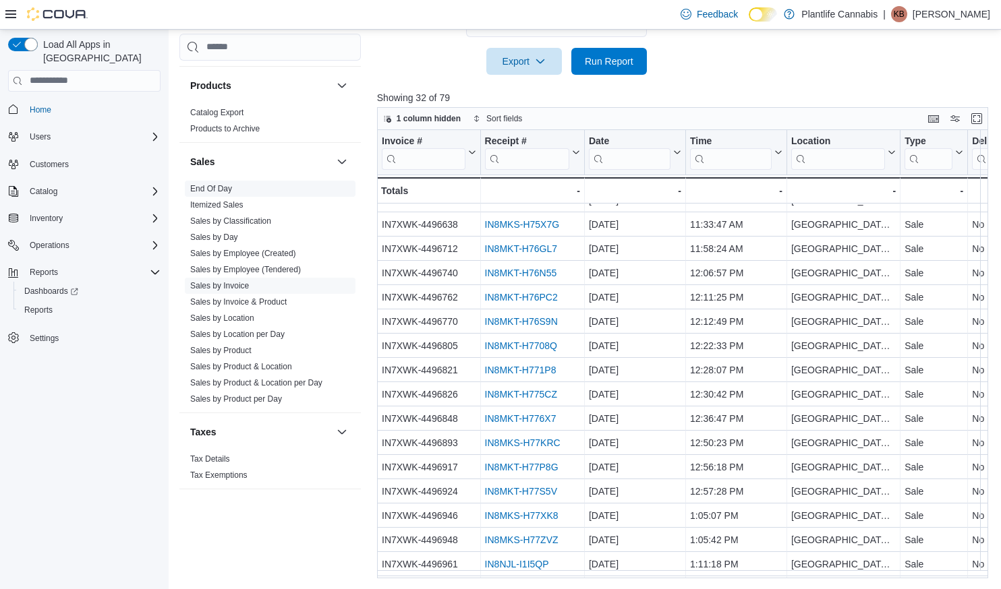
click at [227, 188] on link "End Of Day" at bounding box center [211, 188] width 42 height 9
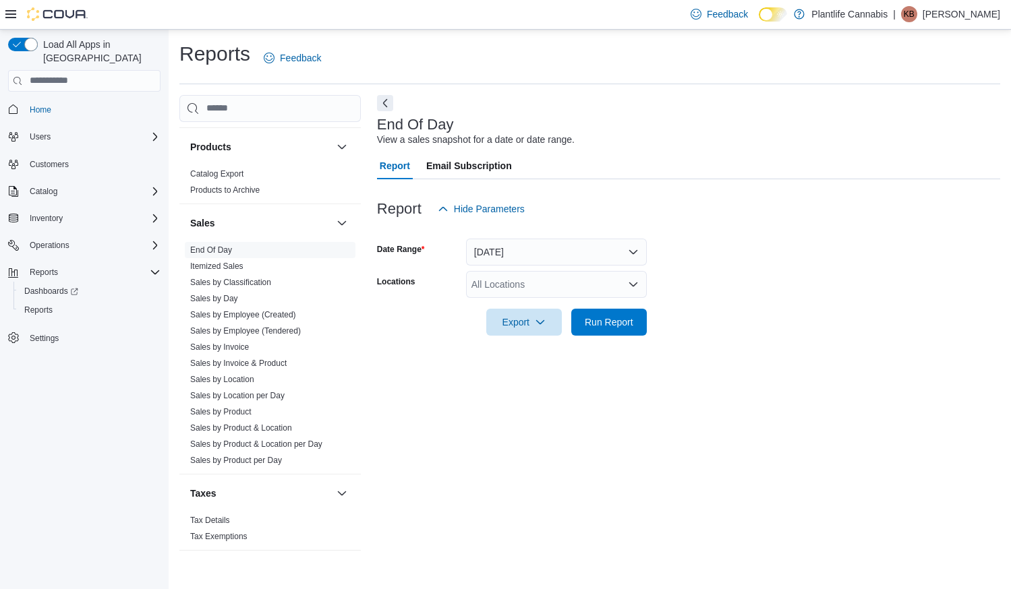
click at [519, 291] on div "All Locations" at bounding box center [556, 284] width 181 height 27
type input "****"
click at [544, 303] on span "[GEOGRAPHIC_DATA] - [GEOGRAPHIC_DATA]" at bounding box center [604, 307] width 205 height 13
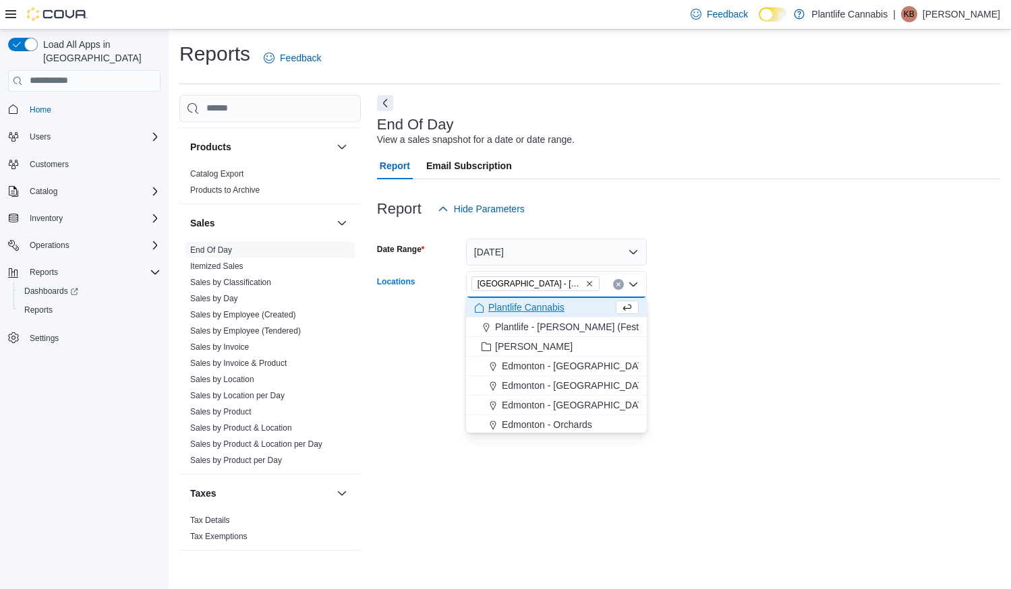
click at [755, 299] on div at bounding box center [688, 303] width 623 height 11
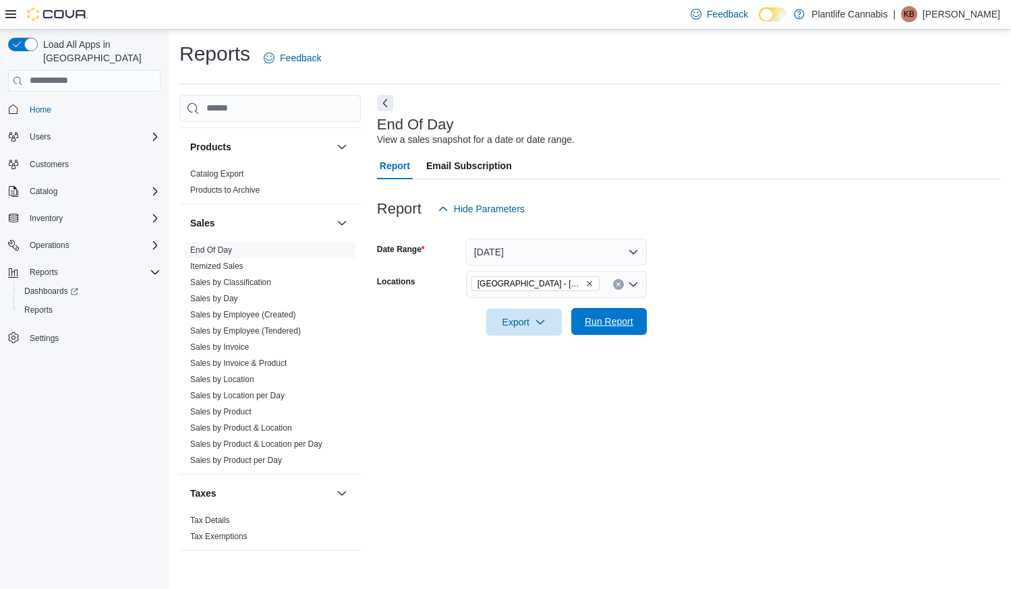
click at [633, 323] on span "Run Report" at bounding box center [609, 321] width 49 height 13
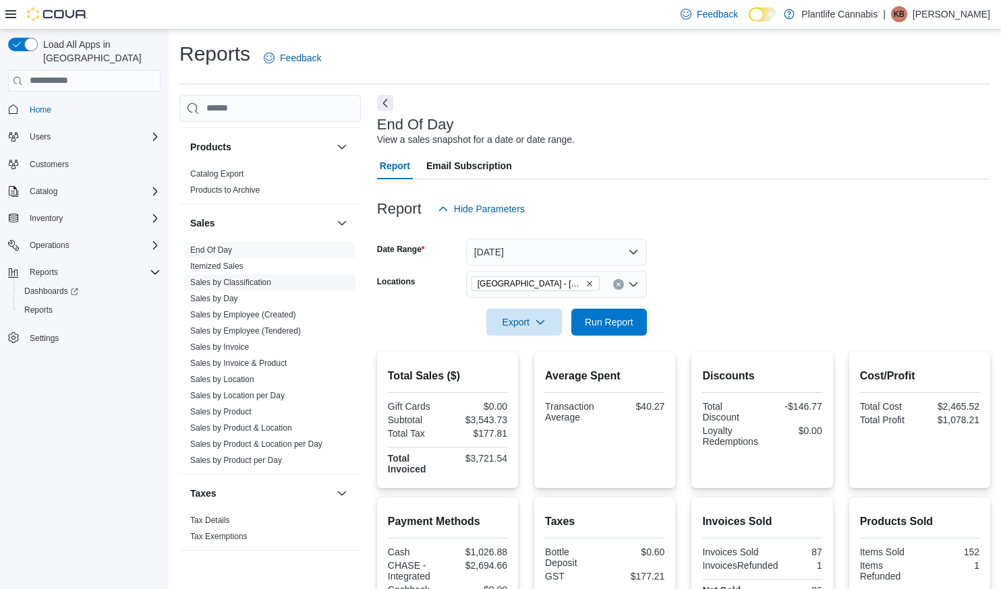
click at [243, 287] on link "Sales by Classification" at bounding box center [230, 282] width 81 height 9
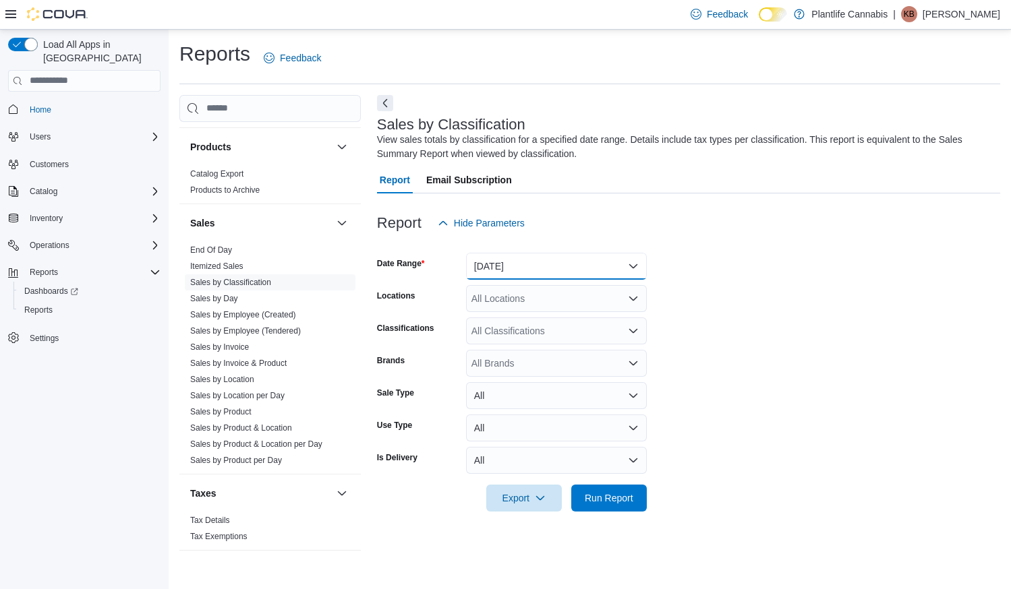
click at [521, 260] on button "[DATE]" at bounding box center [556, 266] width 181 height 27
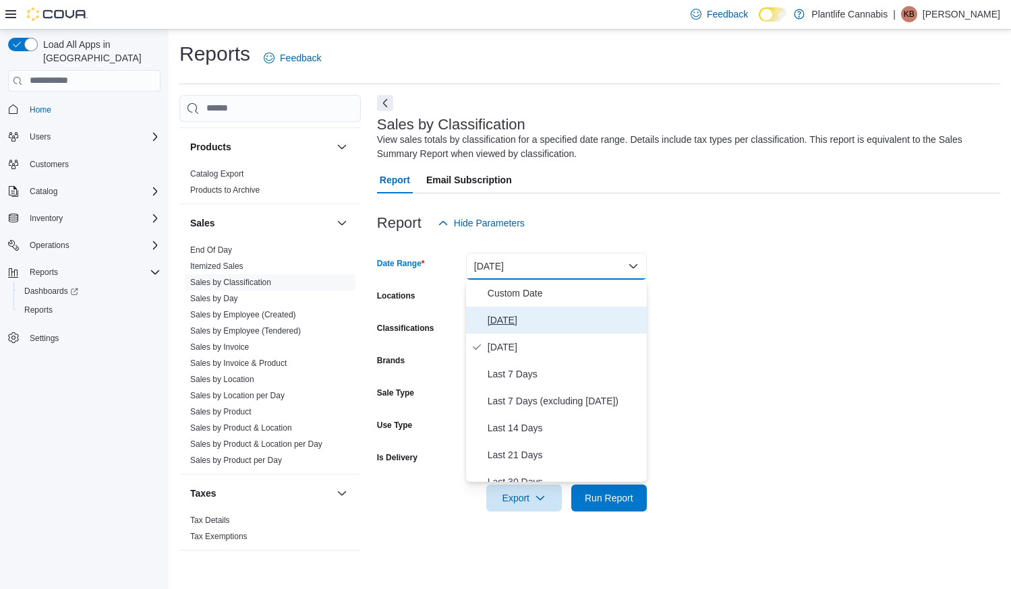
click at [507, 322] on span "[DATE]" at bounding box center [565, 320] width 154 height 16
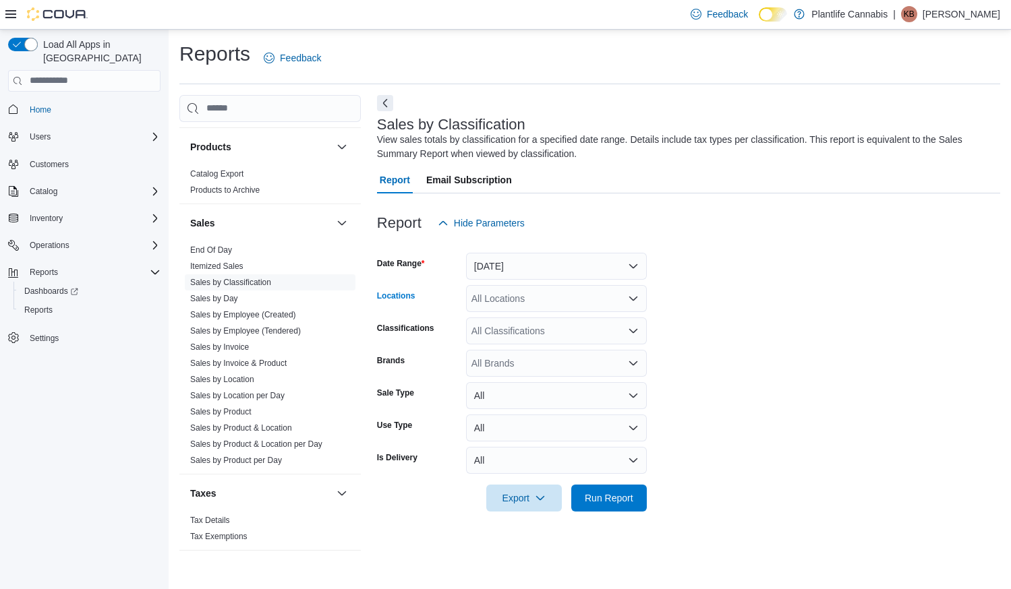
click at [519, 292] on div "All Locations" at bounding box center [556, 298] width 181 height 27
type input "****"
click at [525, 320] on span "[GEOGRAPHIC_DATA] - [GEOGRAPHIC_DATA]" at bounding box center [604, 321] width 205 height 13
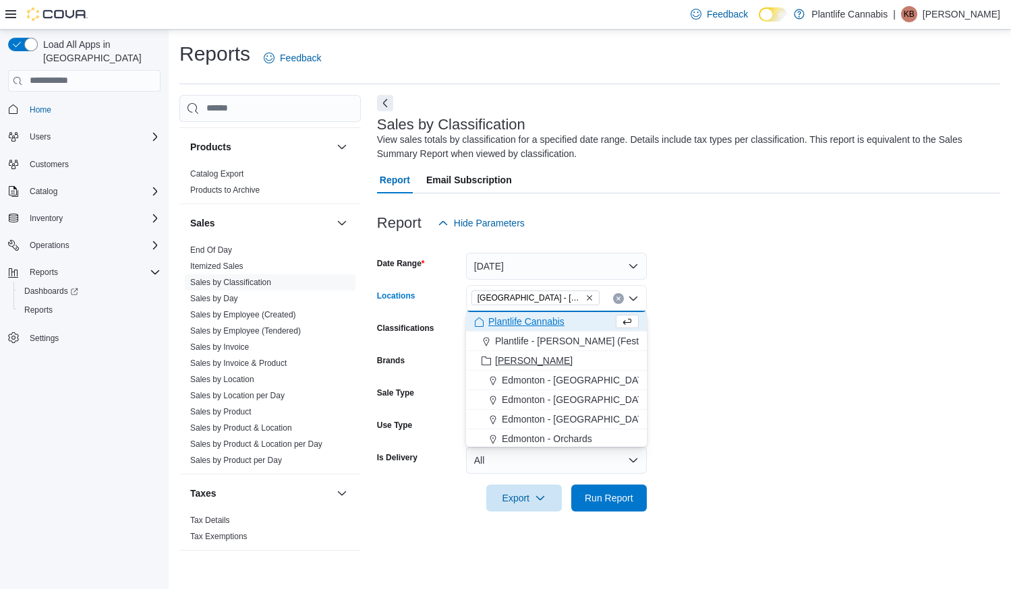
click at [608, 379] on span "Edmonton - [GEOGRAPHIC_DATA]" at bounding box center [577, 380] width 150 height 13
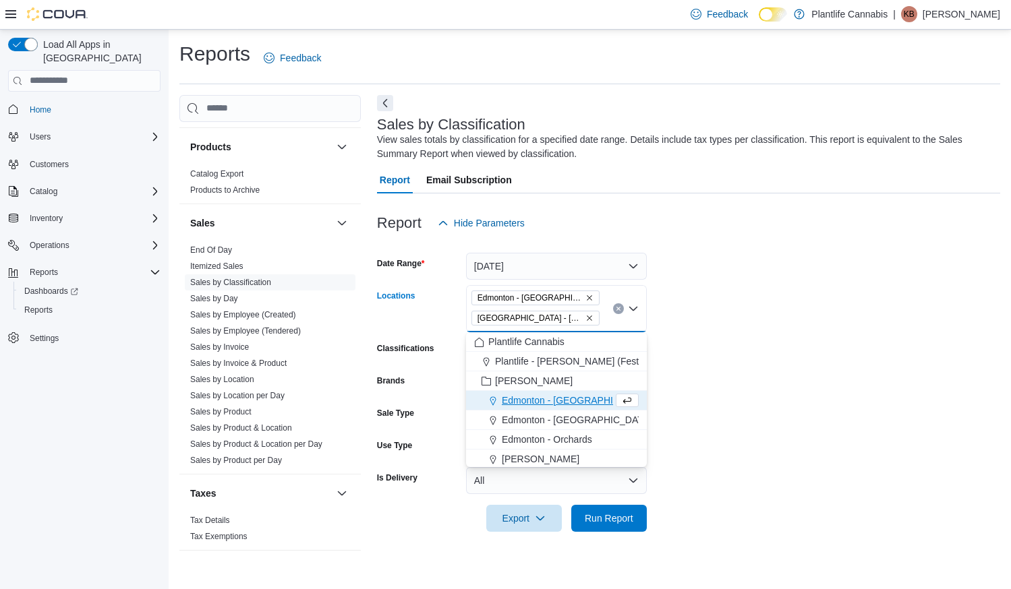
click at [591, 299] on icon "Remove Edmonton - Harvest Pointe from selection in this group" at bounding box center [589, 298] width 8 height 8
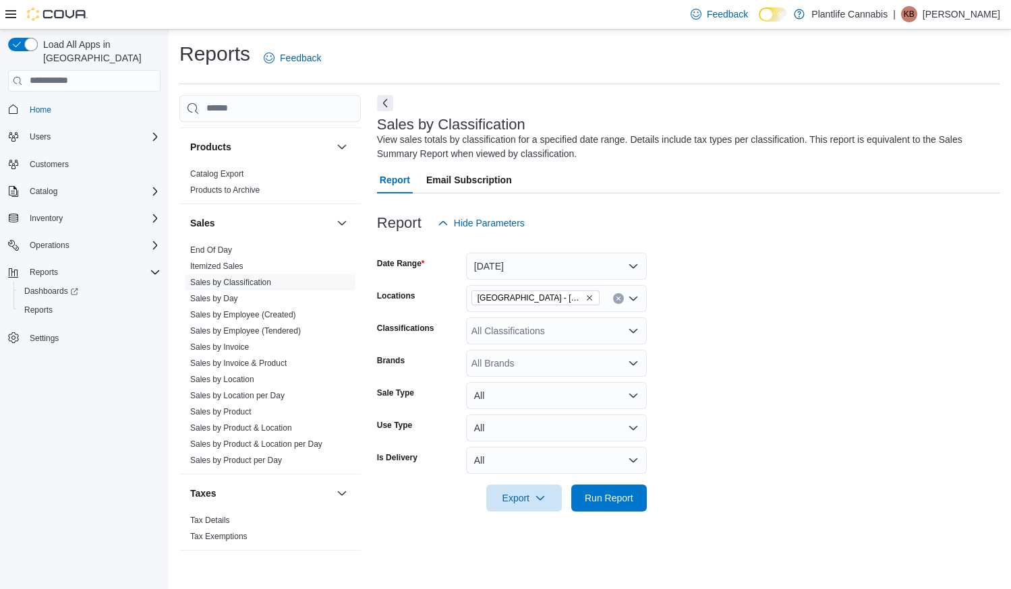
click at [699, 322] on form "Date Range [DATE] Locations [GEOGRAPHIC_DATA] - [GEOGRAPHIC_DATA] Classificatio…" at bounding box center [688, 374] width 623 height 275
click at [624, 498] on span "Run Report" at bounding box center [609, 497] width 49 height 13
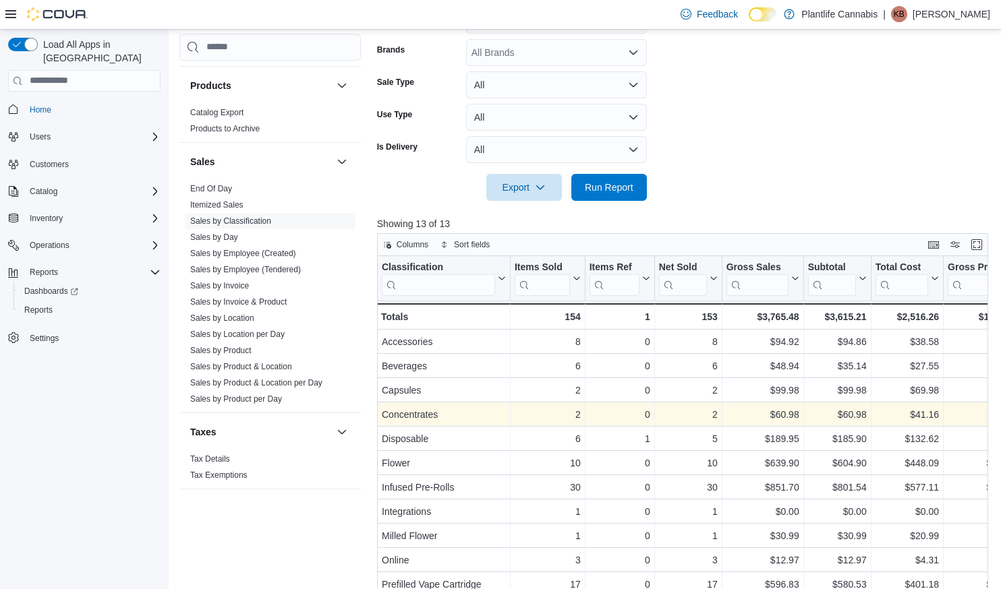
scroll to position [437, 0]
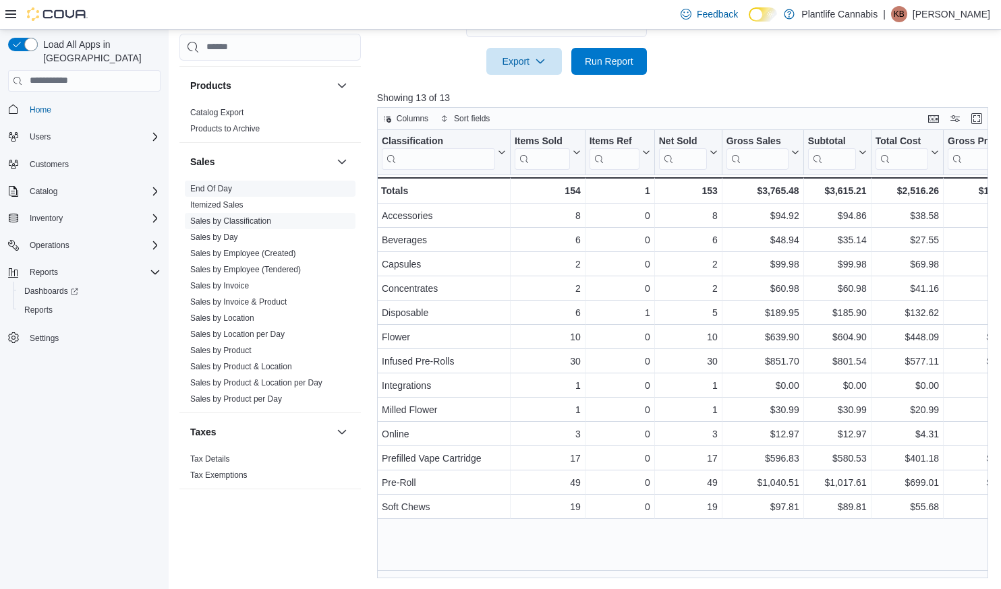
click at [216, 187] on link "End Of Day" at bounding box center [211, 188] width 42 height 9
click at [216, 134] on link "Products to Archive" at bounding box center [224, 128] width 69 height 9
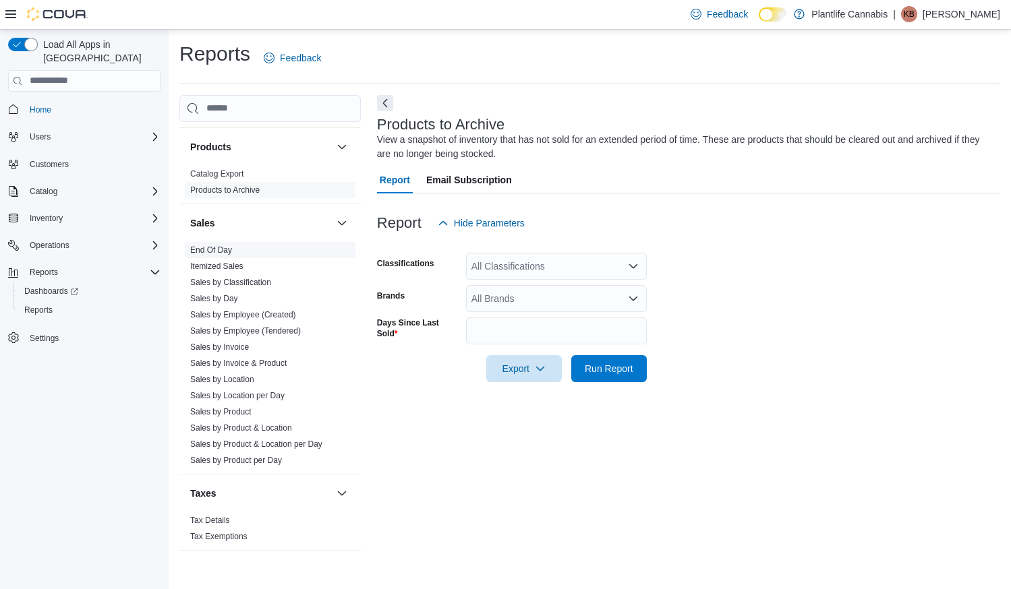
click at [198, 252] on link "End Of Day" at bounding box center [211, 249] width 42 height 9
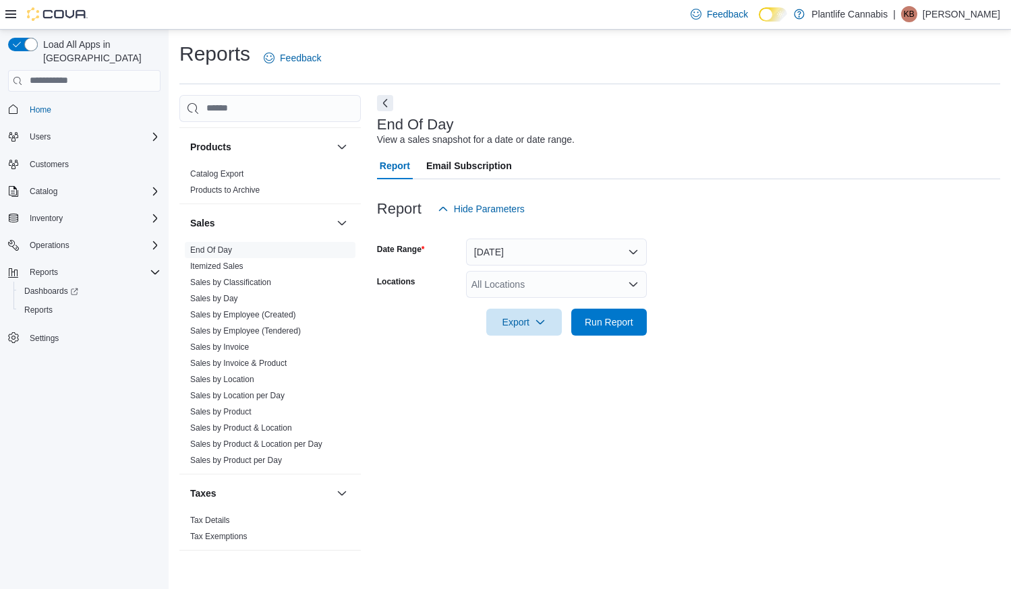
click at [505, 291] on div "All Locations" at bounding box center [556, 284] width 181 height 27
type input "****"
drag, startPoint x: 546, startPoint y: 303, endPoint x: 794, endPoint y: 318, distance: 249.3
click at [546, 303] on span "[GEOGRAPHIC_DATA] - [GEOGRAPHIC_DATA]" at bounding box center [604, 307] width 205 height 13
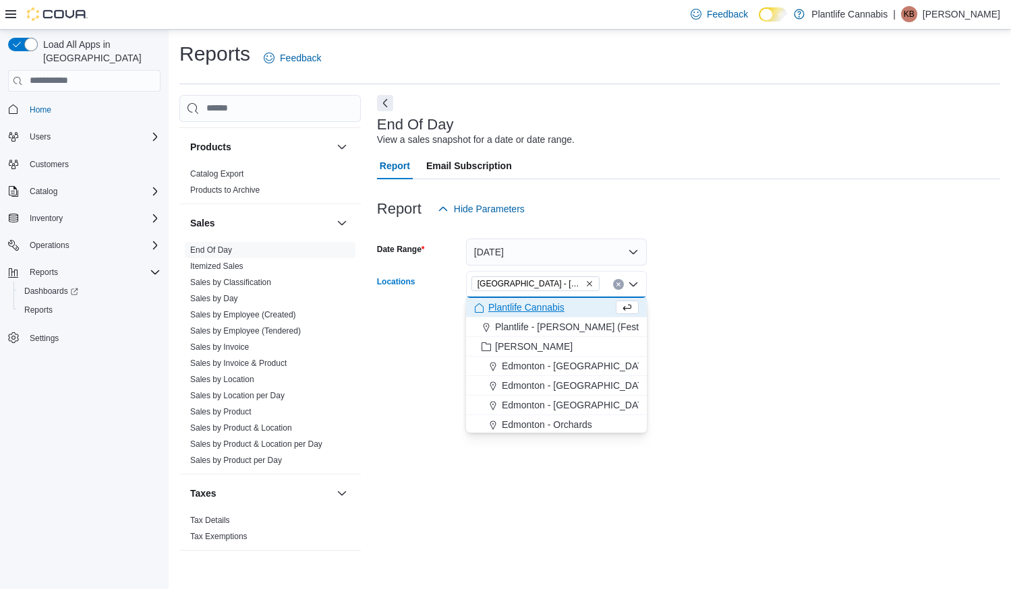
drag, startPoint x: 850, startPoint y: 320, endPoint x: 658, endPoint y: 323, distance: 191.5
click at [843, 321] on form "Date Range [DATE] Locations [GEOGRAPHIC_DATA] - [GEOGRAPHIC_DATA] Combo box. Se…" at bounding box center [688, 279] width 623 height 113
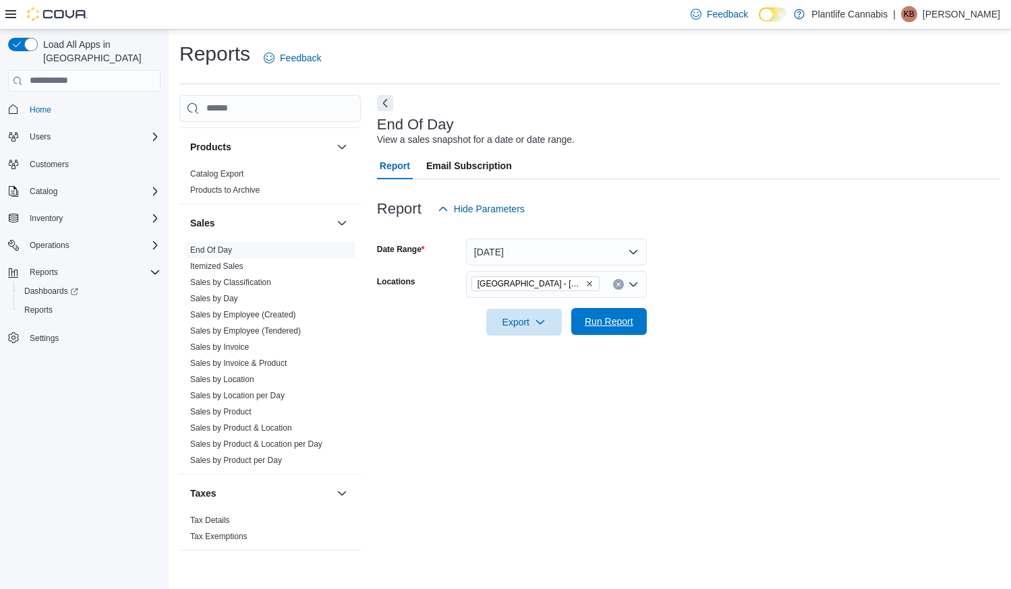
click at [591, 324] on span "Run Report" at bounding box center [609, 321] width 49 height 13
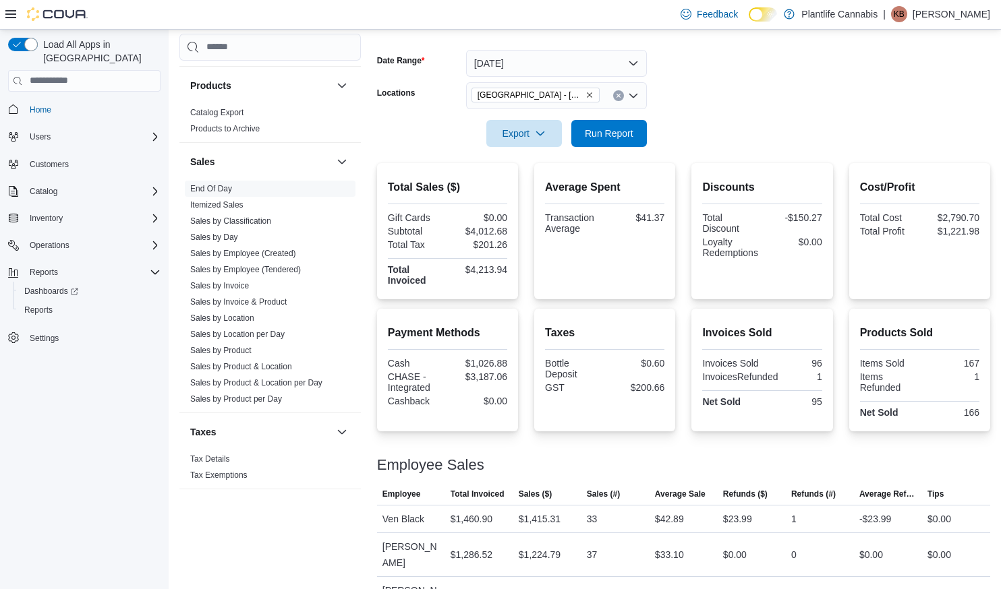
scroll to position [129, 0]
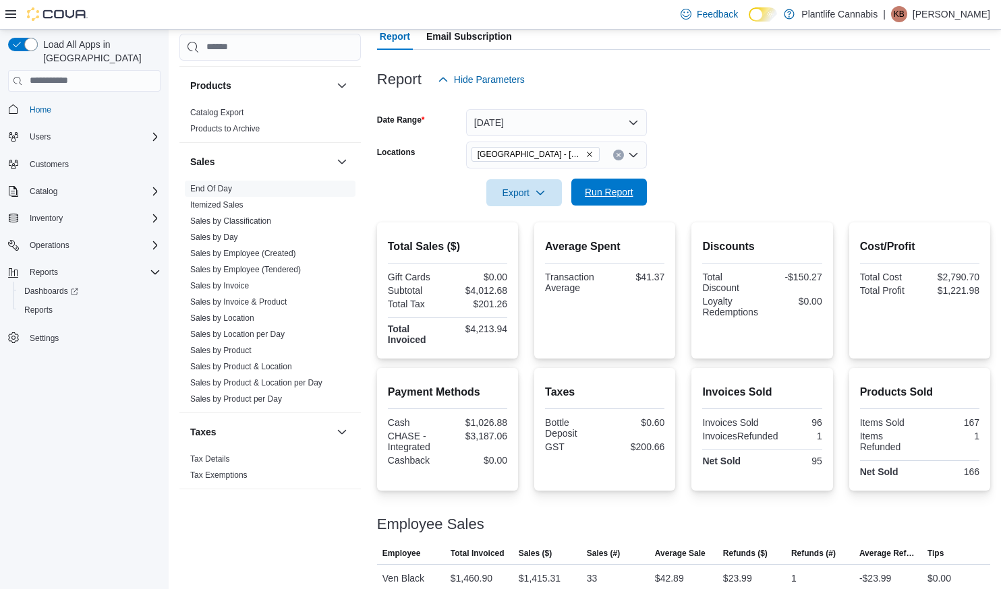
click at [619, 204] on span "Run Report" at bounding box center [608, 192] width 59 height 27
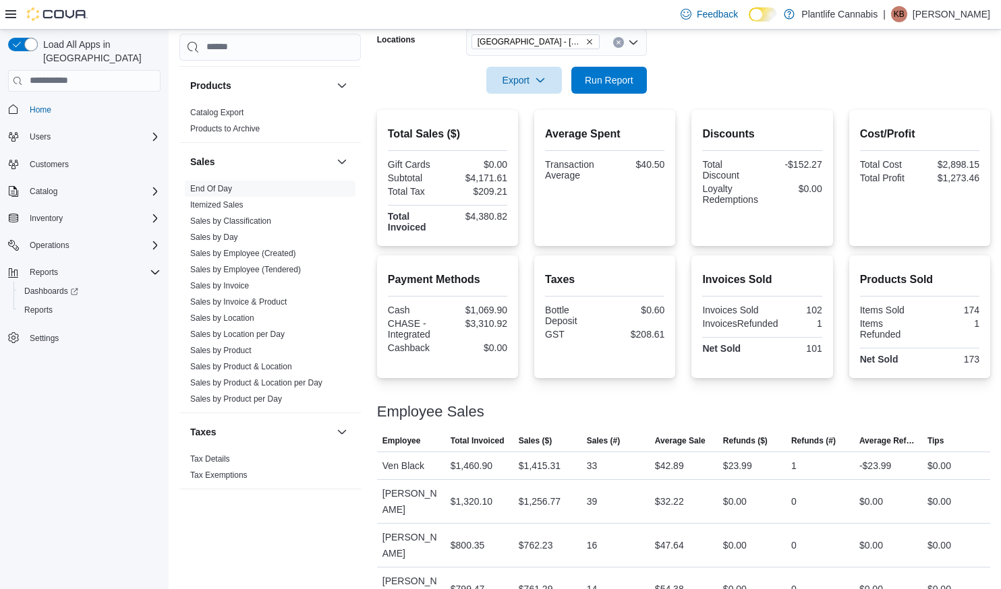
scroll to position [243, 0]
click at [604, 78] on span "Run Report" at bounding box center [609, 78] width 49 height 13
click at [276, 266] on link "Sales by Employee (Tendered)" at bounding box center [245, 269] width 111 height 9
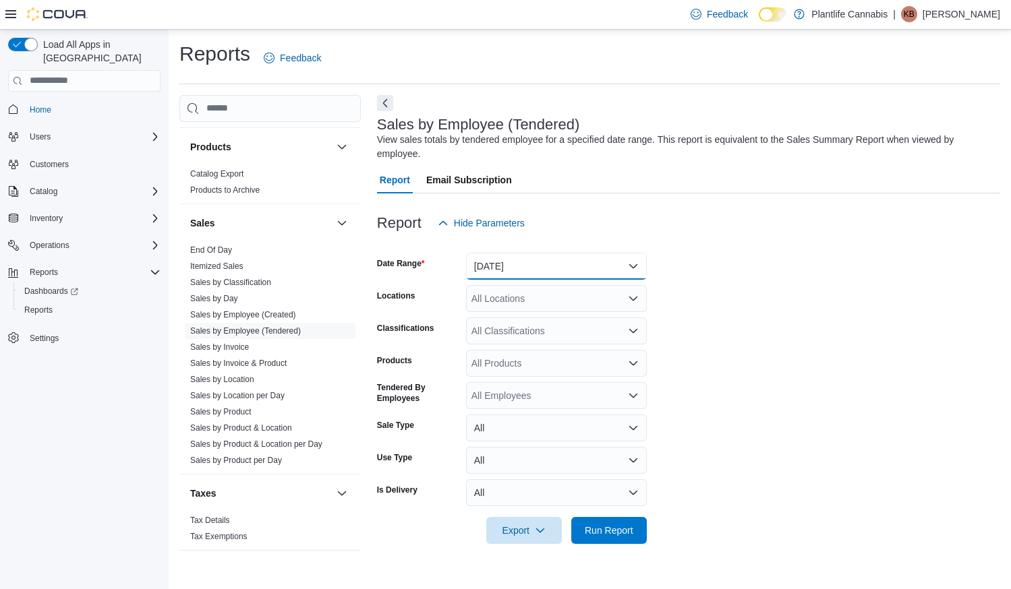
drag, startPoint x: 503, startPoint y: 254, endPoint x: 506, endPoint y: 261, distance: 8.1
click at [504, 254] on button "[DATE]" at bounding box center [556, 266] width 181 height 27
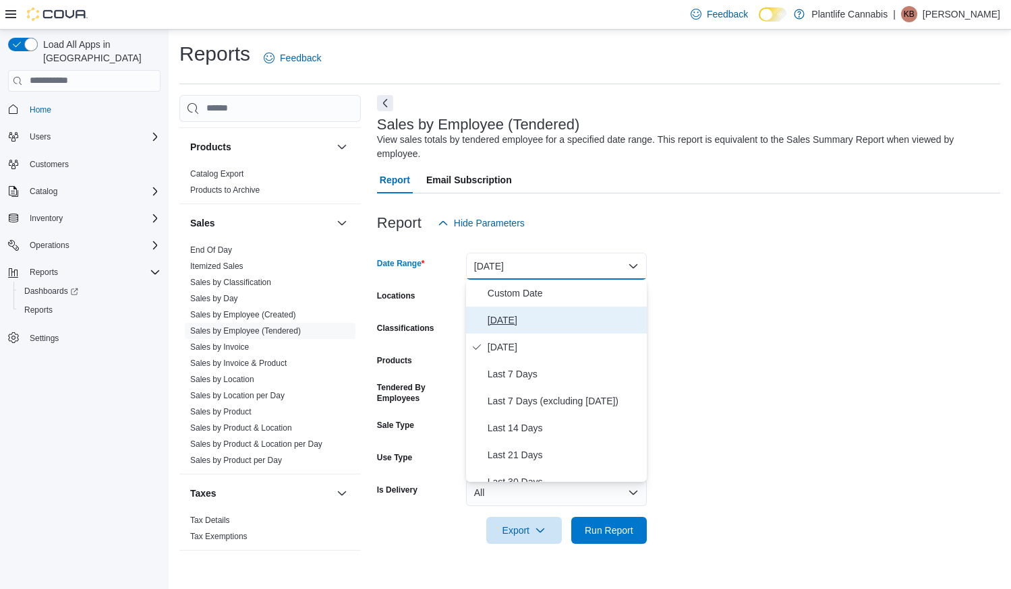
drag, startPoint x: 501, startPoint y: 317, endPoint x: 508, endPoint y: 302, distance: 16.3
click at [502, 316] on span "[DATE]" at bounding box center [565, 320] width 154 height 16
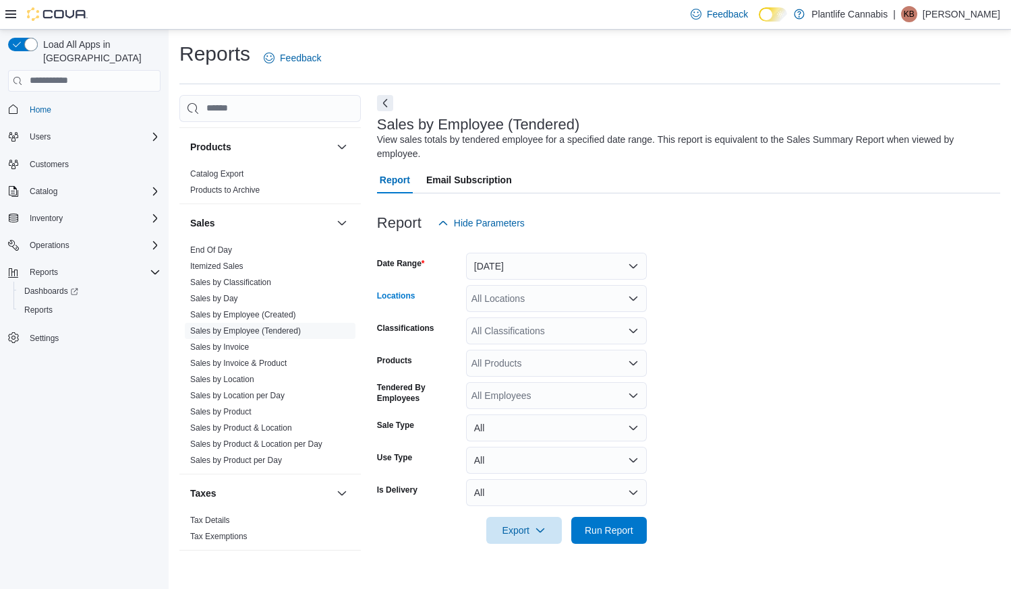
click at [509, 297] on div "All Locations" at bounding box center [556, 298] width 181 height 27
type input "****"
click at [537, 321] on span "[GEOGRAPHIC_DATA] - [GEOGRAPHIC_DATA]" at bounding box center [604, 321] width 205 height 13
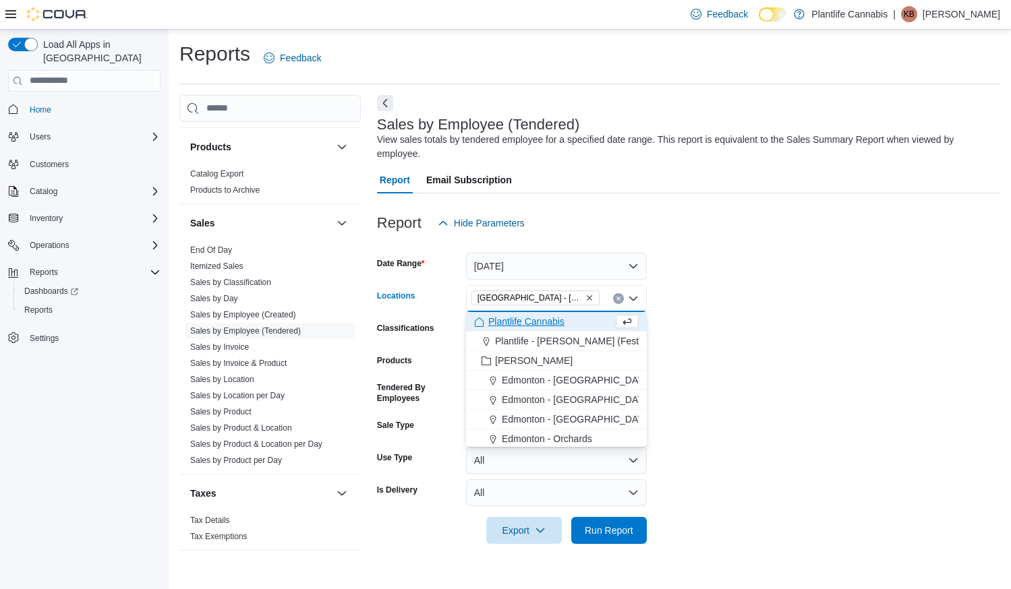
drag, startPoint x: 724, startPoint y: 346, endPoint x: 599, endPoint y: 330, distance: 126.5
click at [724, 346] on form "Date Range [DATE] Locations [GEOGRAPHIC_DATA] - [GEOGRAPHIC_DATA] Combo box. Se…" at bounding box center [688, 391] width 623 height 308
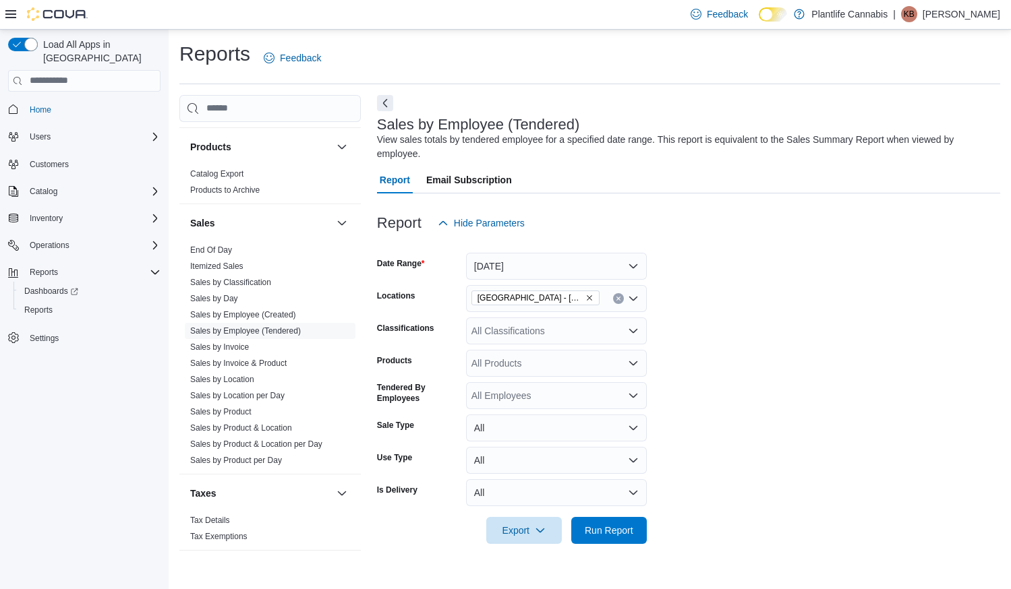
click at [584, 329] on div "All Classifications" at bounding box center [556, 331] width 181 height 27
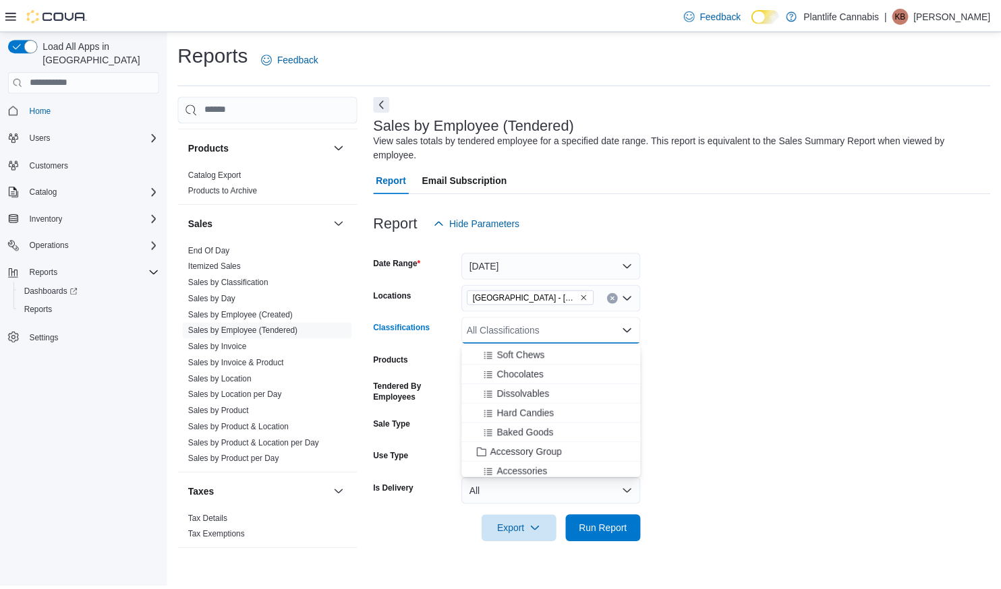
scroll to position [101, 0]
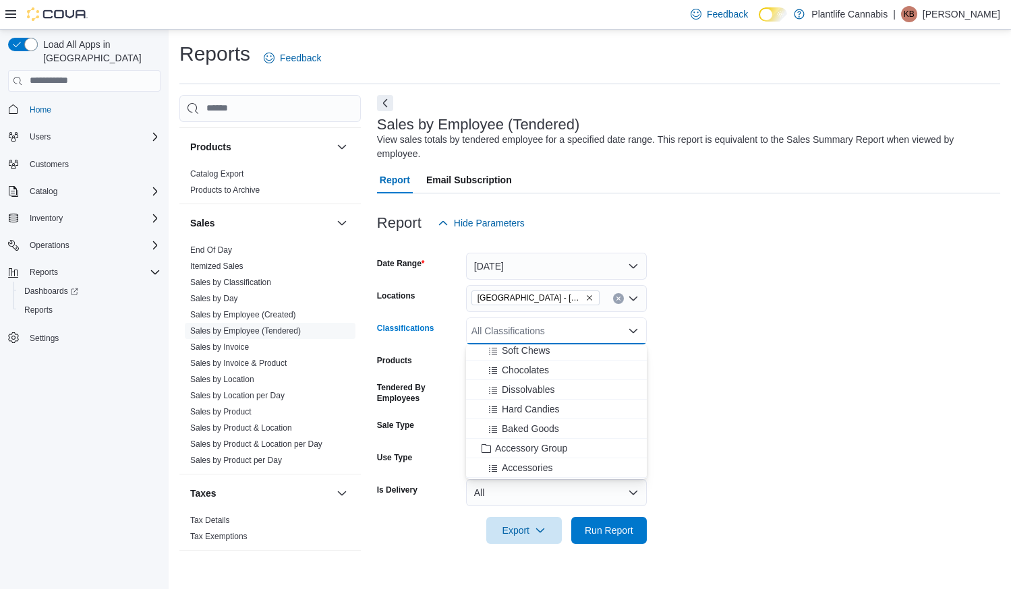
drag, startPoint x: 548, startPoint y: 450, endPoint x: 702, endPoint y: 463, distance: 154.3
click at [548, 450] on span "Accessory Group" at bounding box center [531, 448] width 72 height 13
drag, startPoint x: 667, startPoint y: 533, endPoint x: 627, endPoint y: 519, distance: 42.2
click at [667, 533] on form "Date Range [DATE] Locations [GEOGRAPHIC_DATA] - [GEOGRAPHIC_DATA] Classificatio…" at bounding box center [688, 391] width 623 height 308
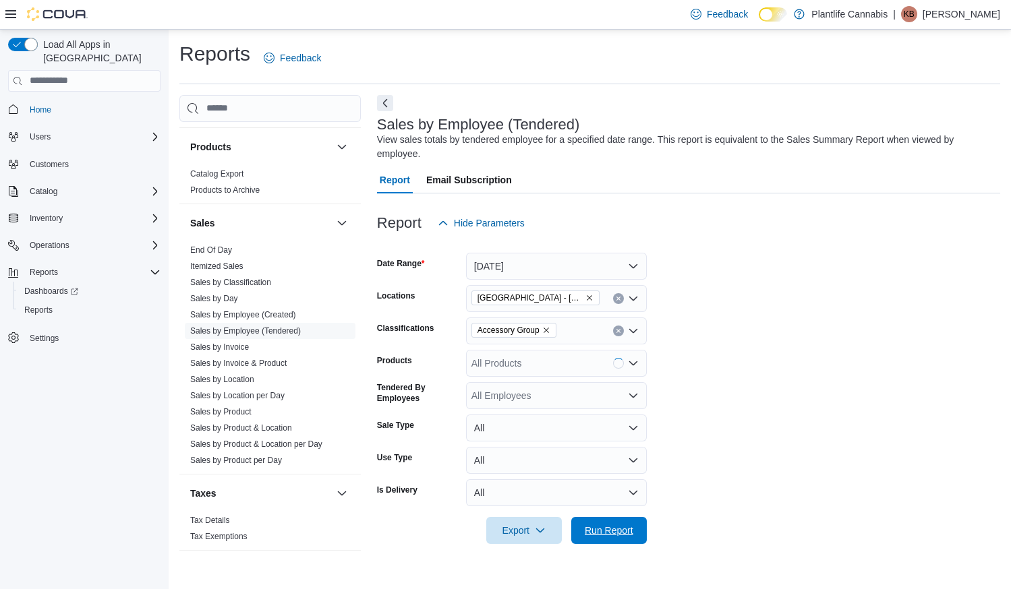
drag, startPoint x: 618, startPoint y: 530, endPoint x: 632, endPoint y: 500, distance: 32.6
click at [619, 530] on span "Run Report" at bounding box center [609, 530] width 49 height 13
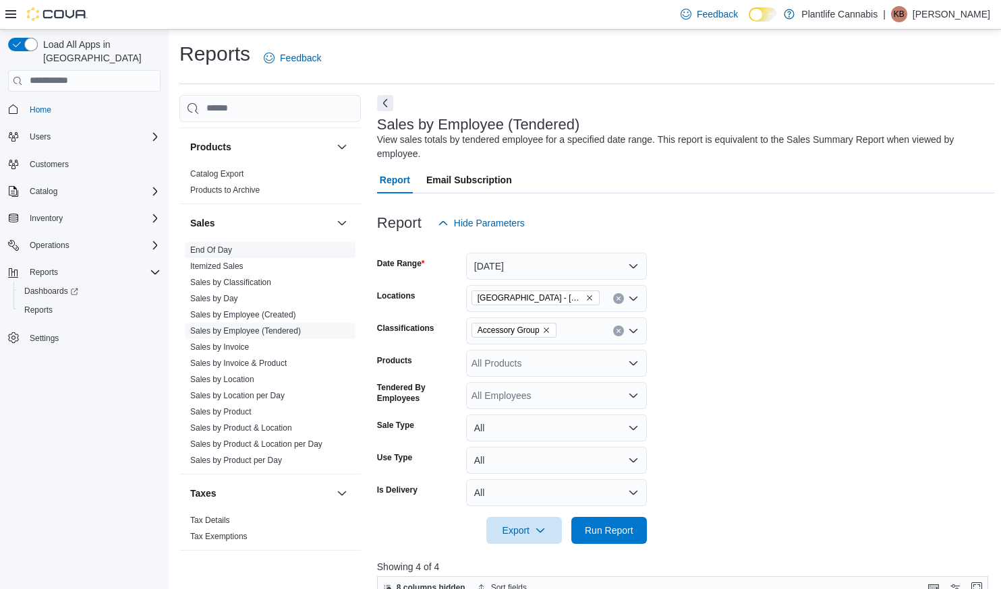
click at [205, 250] on link "End Of Day" at bounding box center [211, 249] width 42 height 9
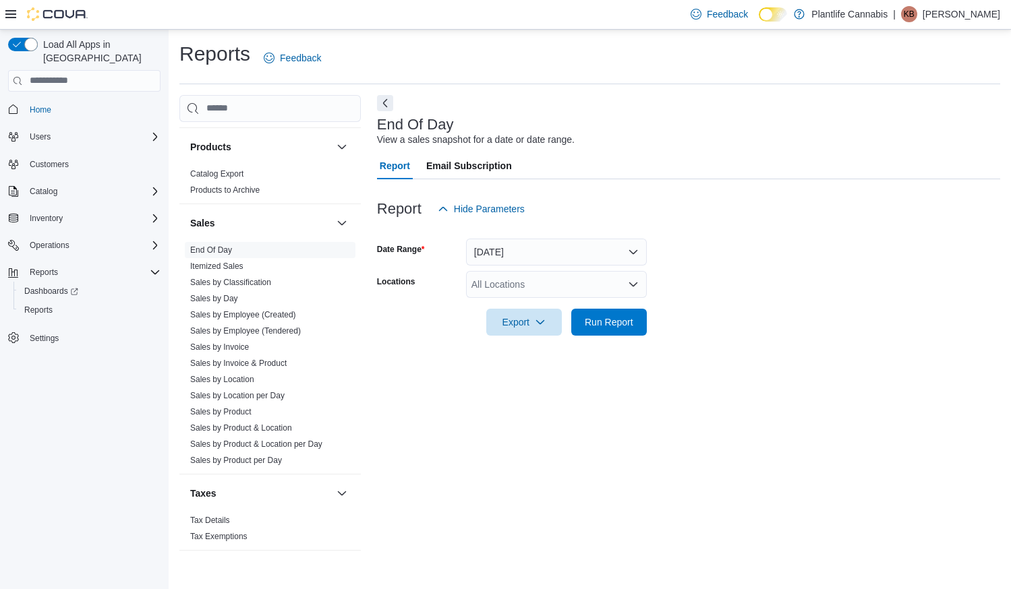
click at [518, 291] on div "All Locations" at bounding box center [556, 284] width 181 height 27
type input "****"
drag, startPoint x: 516, startPoint y: 301, endPoint x: 525, endPoint y: 295, distance: 10.7
click at [516, 301] on span "[GEOGRAPHIC_DATA] - [GEOGRAPHIC_DATA]" at bounding box center [604, 307] width 205 height 13
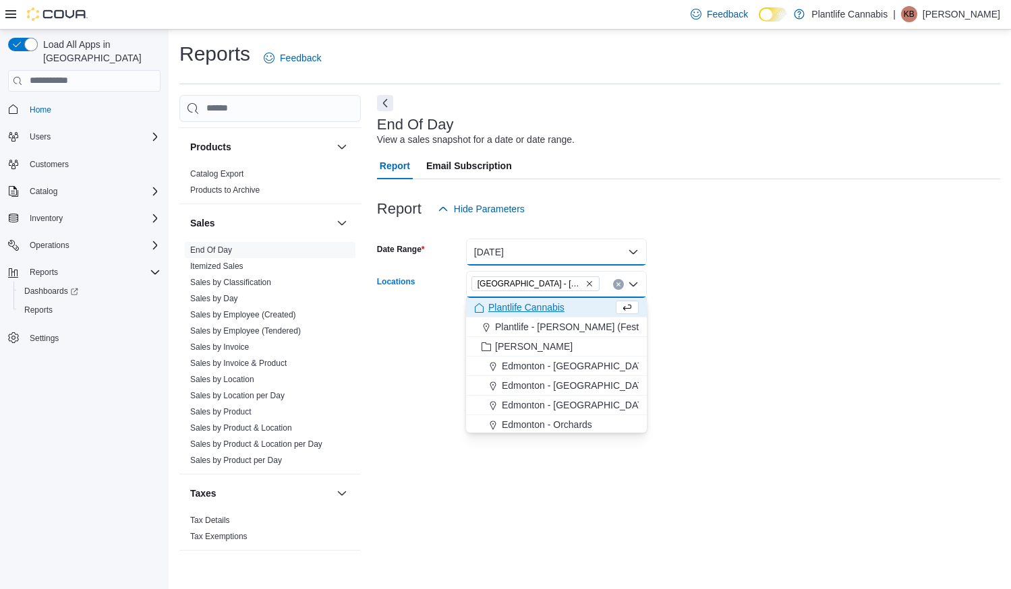
click at [548, 254] on button "[DATE]" at bounding box center [556, 252] width 181 height 27
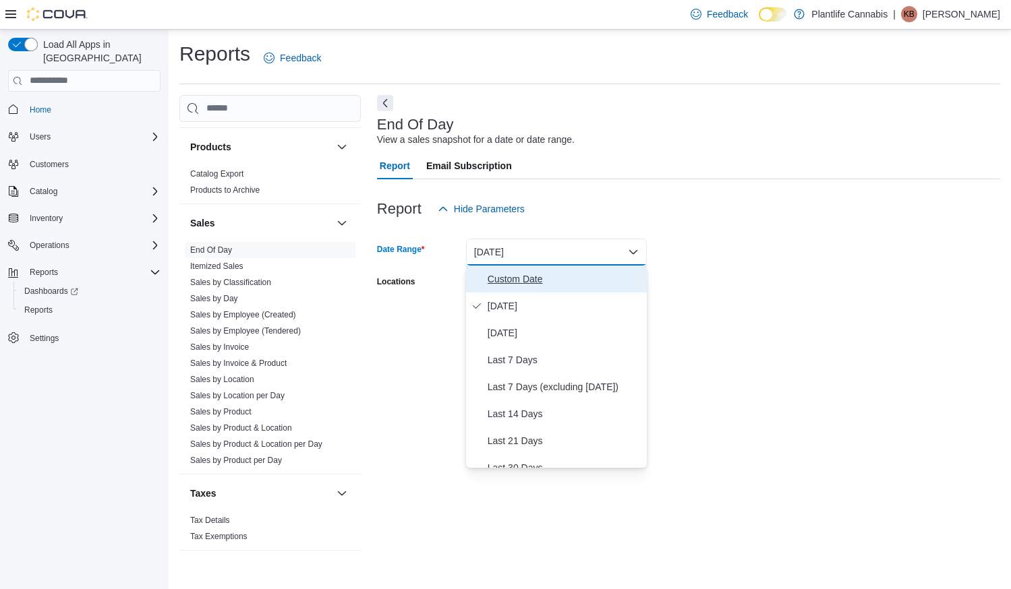
click at [541, 276] on span "Custom Date" at bounding box center [565, 279] width 154 height 16
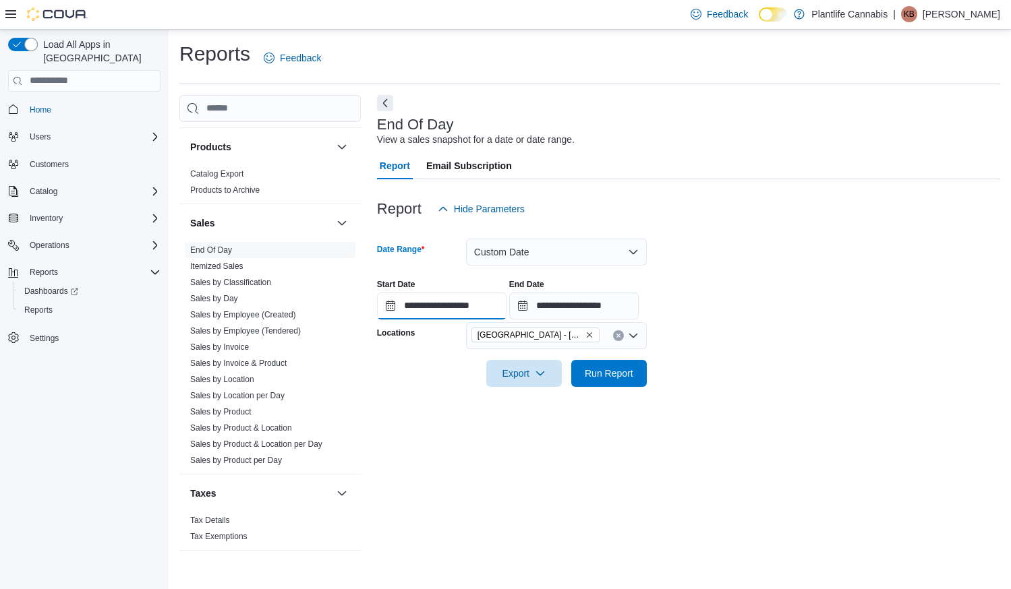
click at [463, 305] on input "**********" at bounding box center [441, 306] width 129 height 27
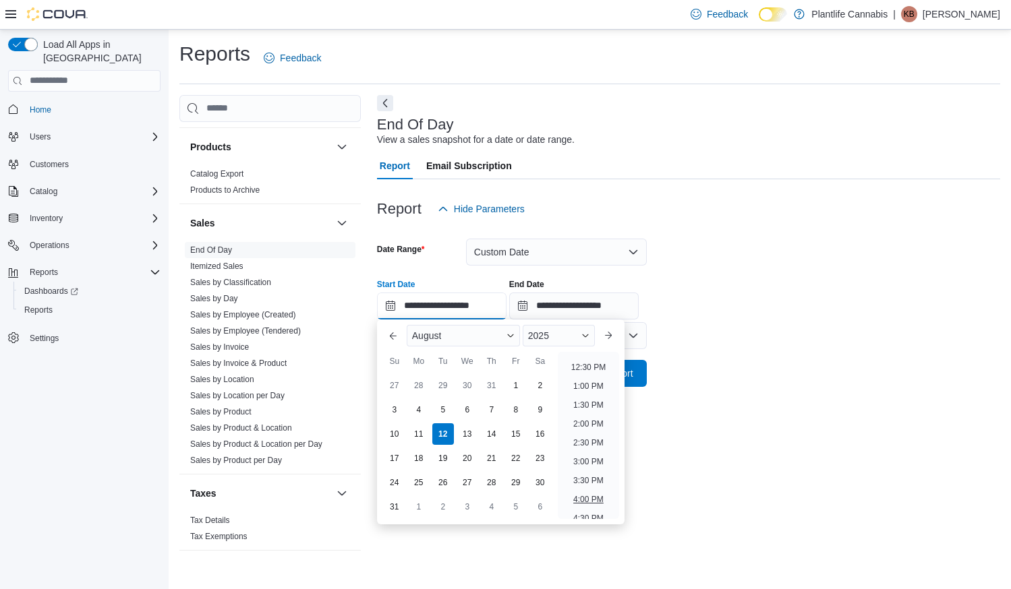
scroll to position [468, 0]
drag, startPoint x: 582, startPoint y: 497, endPoint x: 624, endPoint y: 401, distance: 104.5
click at [584, 492] on li "4:00 PM" at bounding box center [588, 499] width 41 height 16
type input "**********"
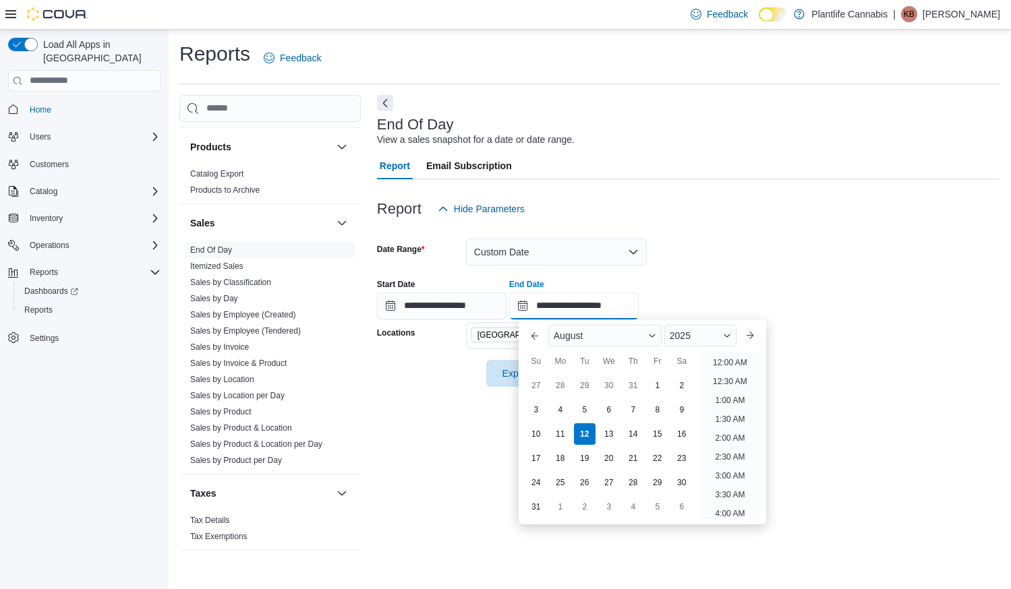
click at [622, 305] on input "**********" at bounding box center [573, 306] width 129 height 27
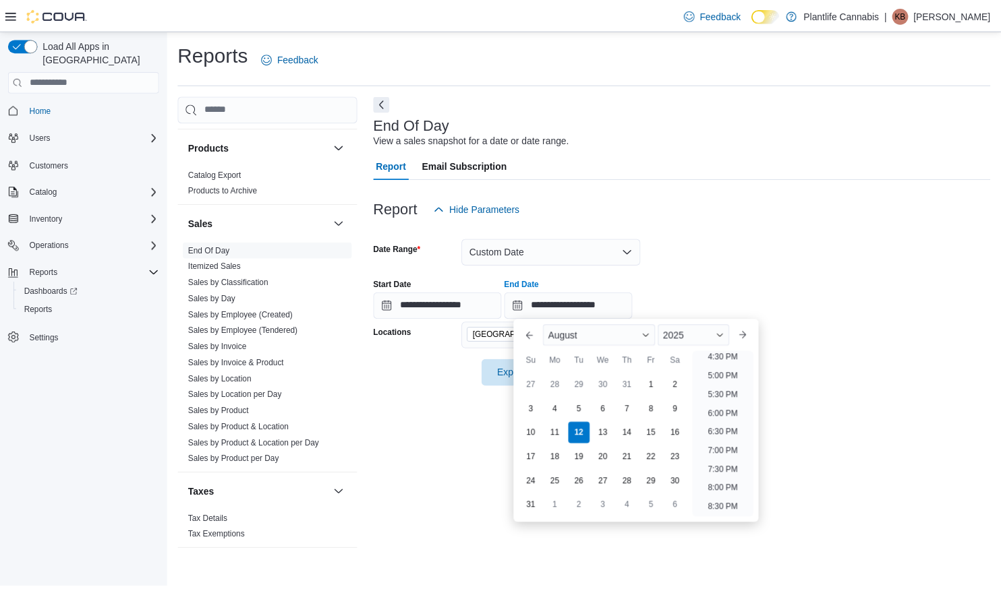
scroll to position [624, 0]
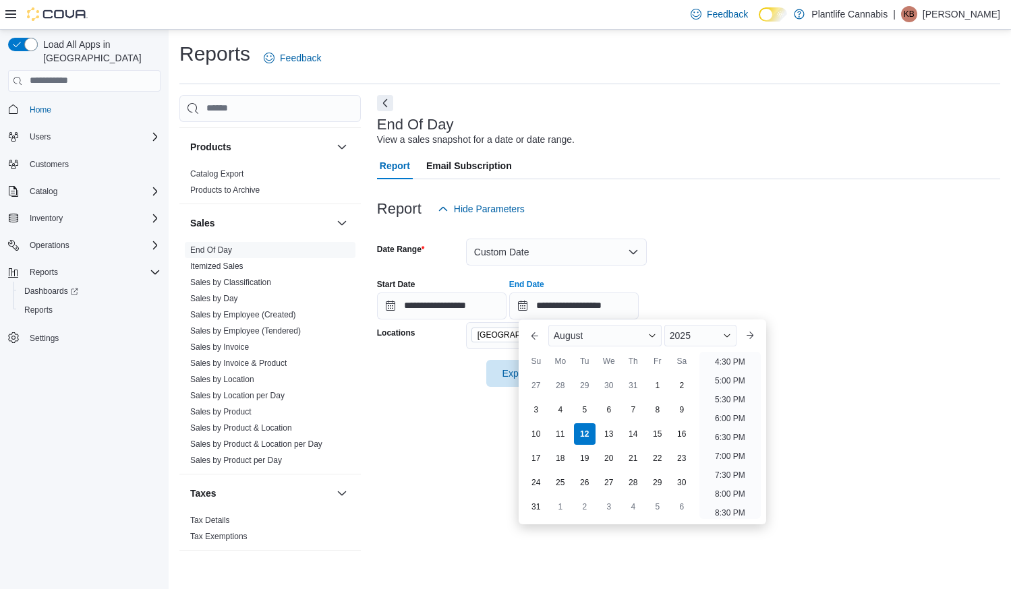
drag, startPoint x: 732, startPoint y: 415, endPoint x: 605, endPoint y: 362, distance: 137.3
click at [732, 415] on li "6:00 PM" at bounding box center [729, 419] width 41 height 16
type input "**********"
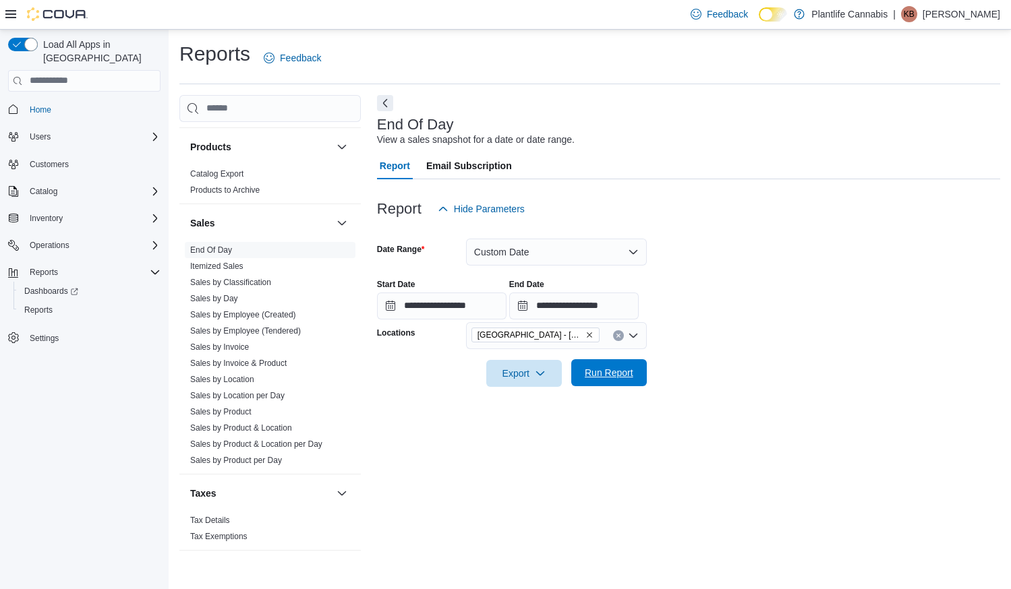
click at [610, 382] on span "Run Report" at bounding box center [608, 372] width 59 height 27
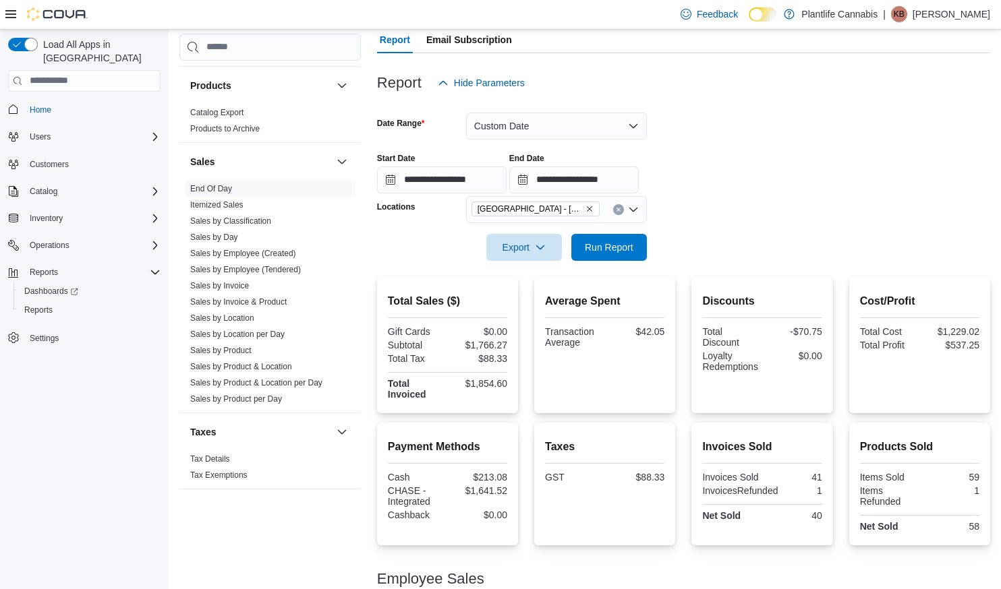
scroll to position [266, 0]
